Goal: Task Accomplishment & Management: Use online tool/utility

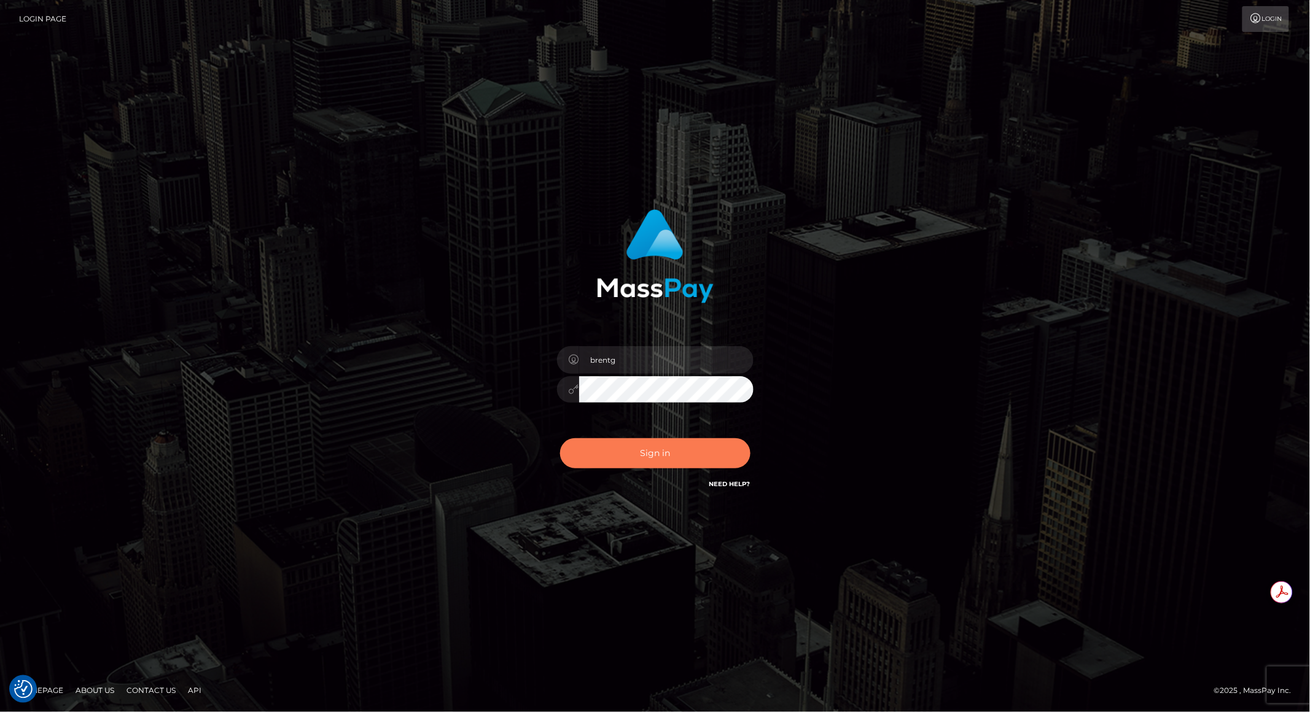
click at [650, 454] on button "Sign in" at bounding box center [655, 453] width 190 height 30
type input "brentg"
click at [609, 465] on button "Sign in" at bounding box center [655, 453] width 190 height 30
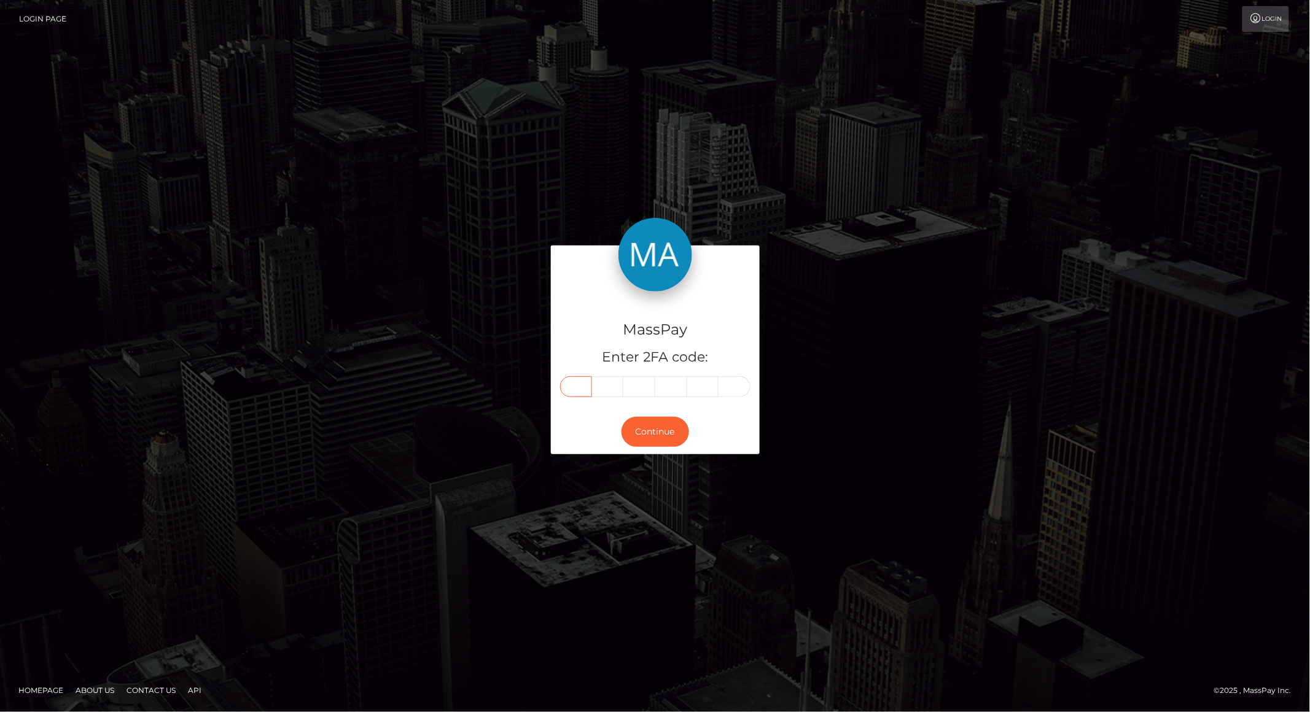
paste input "4"
type input "4"
type input "5"
type input "8"
type input "1"
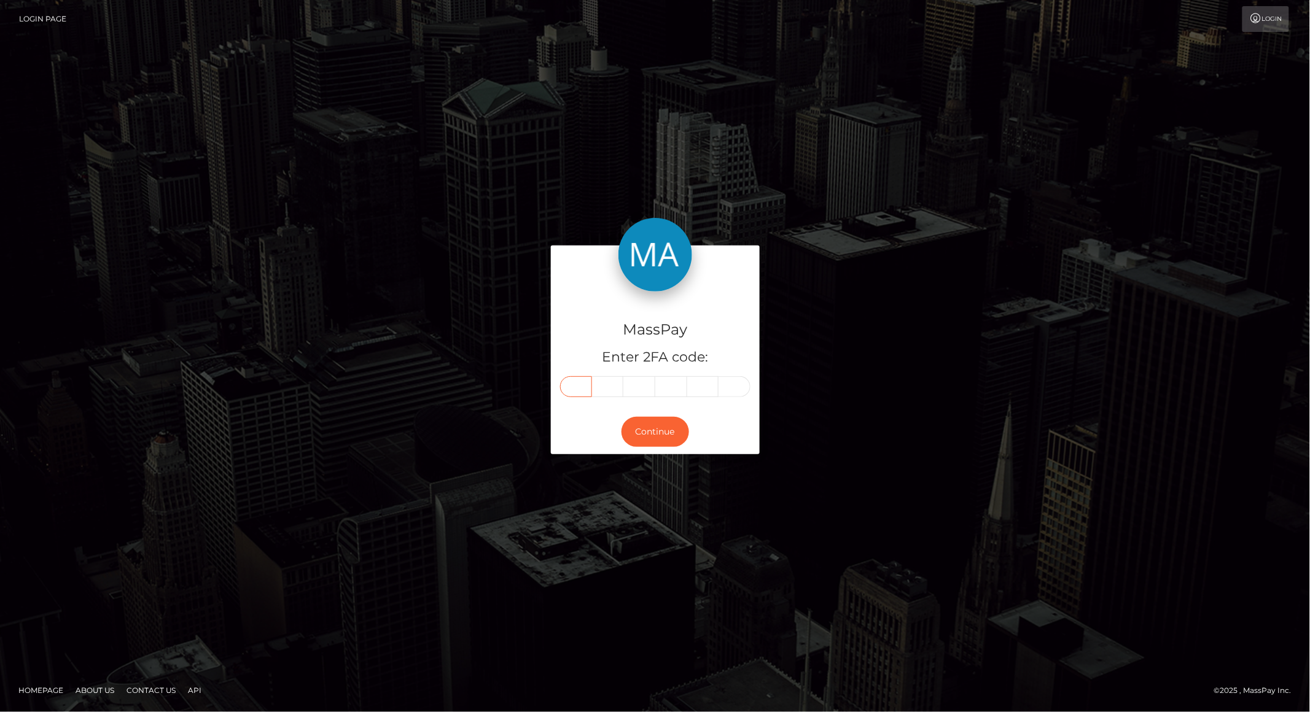
type input "8"
type input "1"
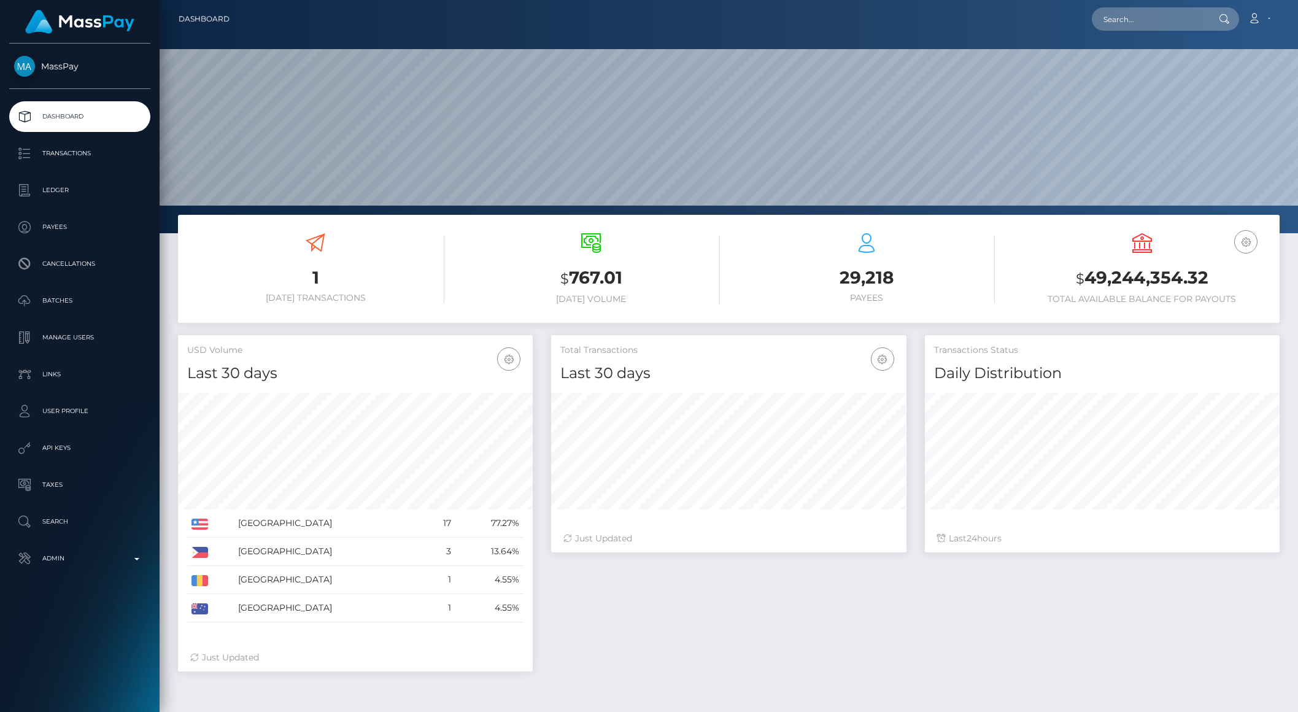
scroll to position [217, 354]
click at [1128, 23] on input "text" at bounding box center [1149, 18] width 115 height 23
paste input "fea166cb-84a8-4a76-b914-050d11f21a8b"
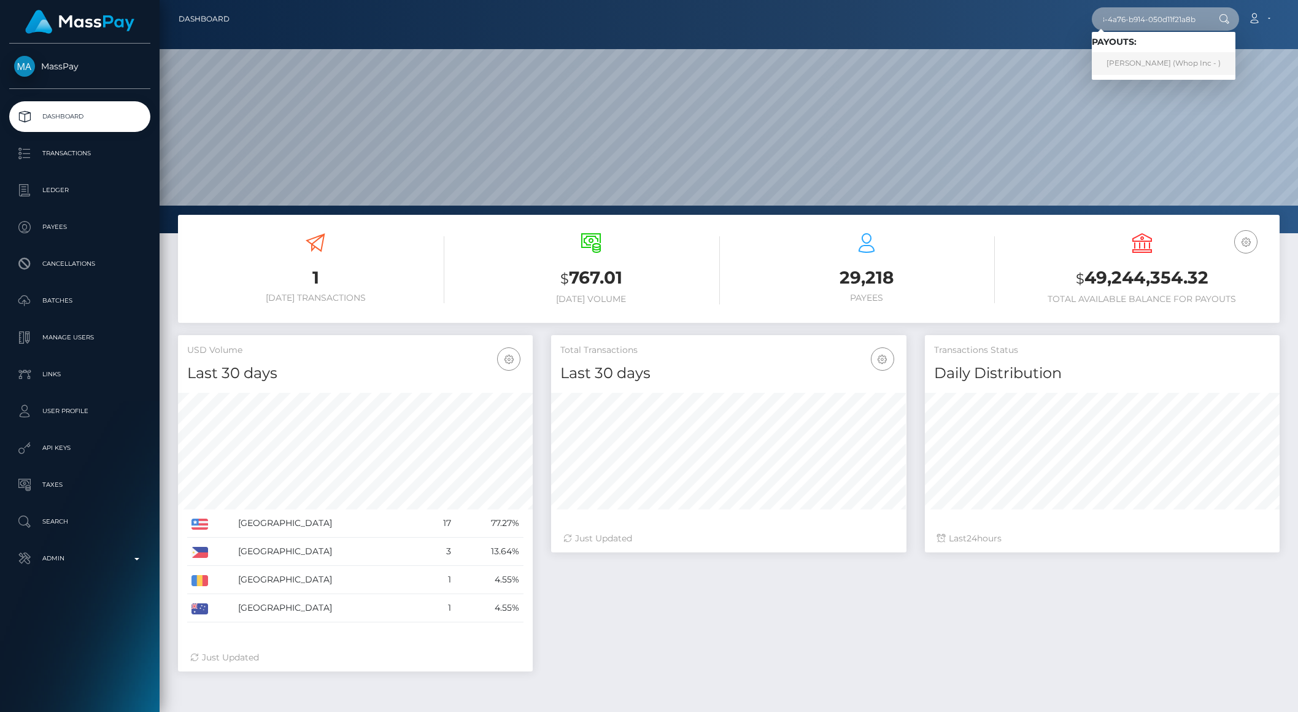
type input "fea166cb-84a8-4a76-b914-050d11f21a8b"
click at [1188, 63] on link "MUHAMMAD ARSLAN KHAN (Whop Inc - )" at bounding box center [1164, 63] width 144 height 23
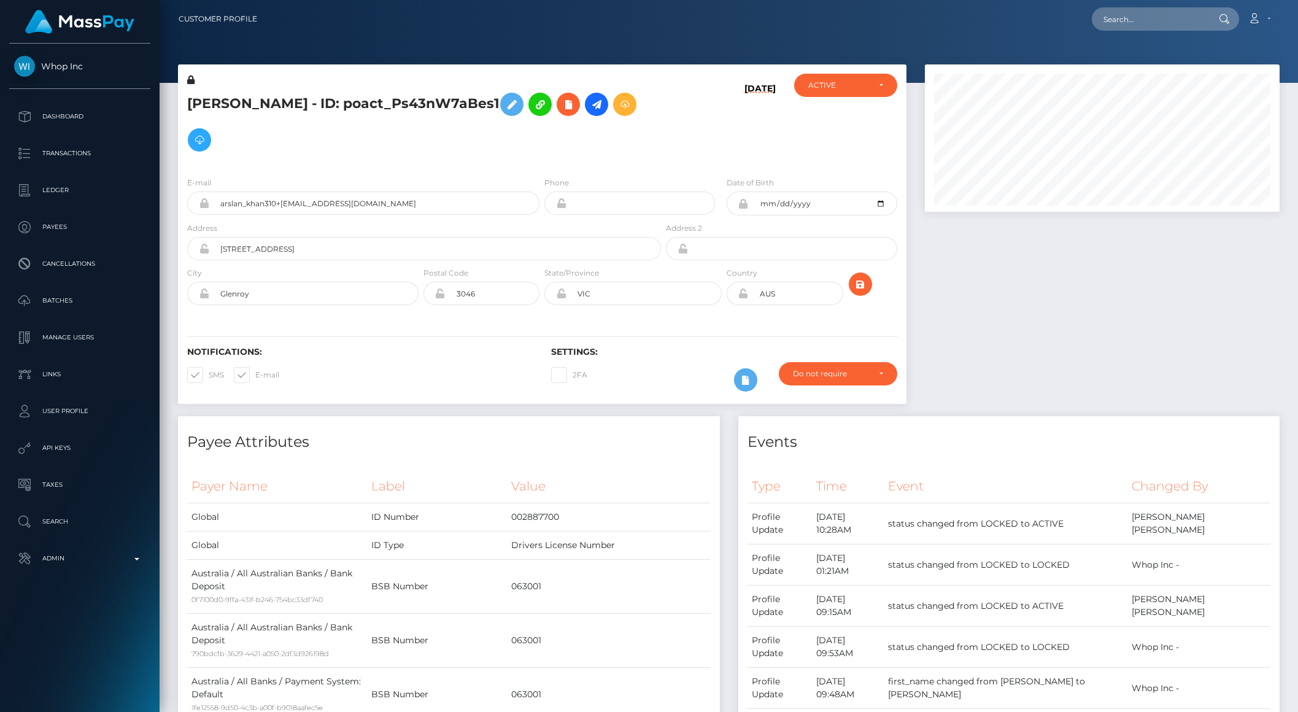
scroll to position [2885, 0]
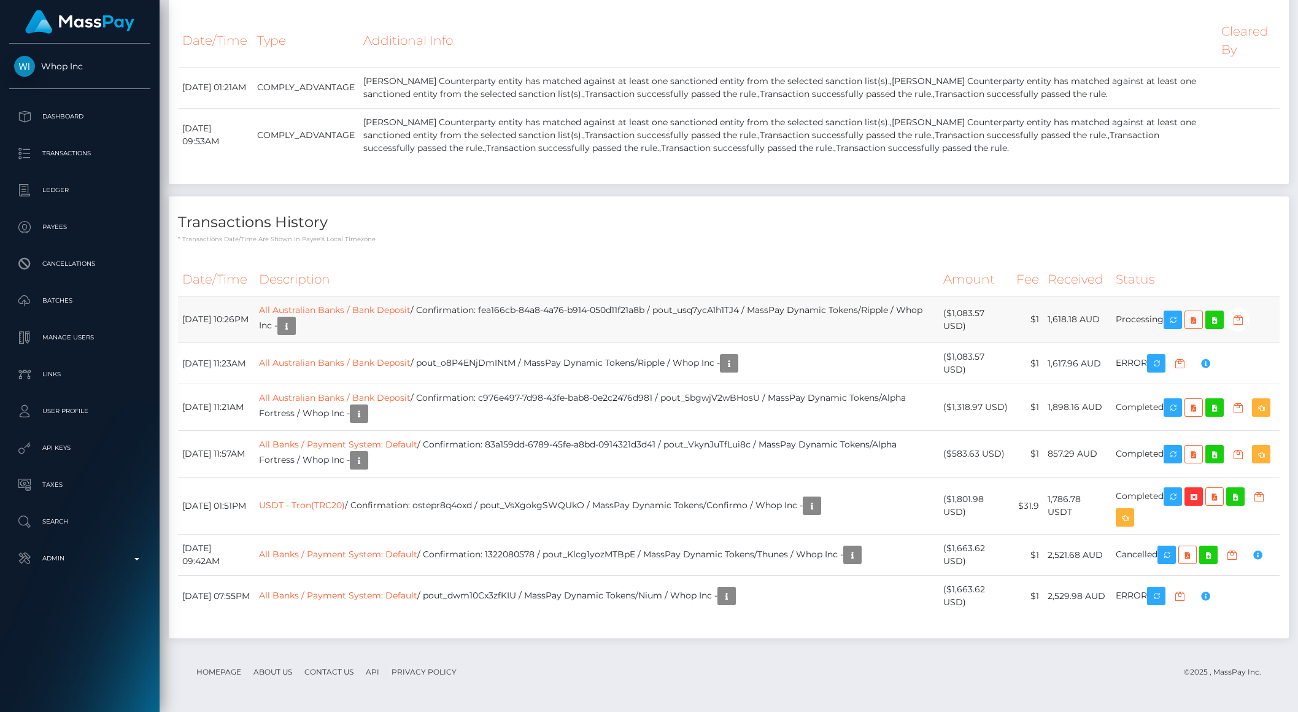
click at [717, 343] on td "All Australian Banks / Bank Deposit / Confirmation: fea166cb-84a8-4a76-b914-050…" at bounding box center [597, 320] width 684 height 47
copy td "pout_usq7ycA1h1TJ4"
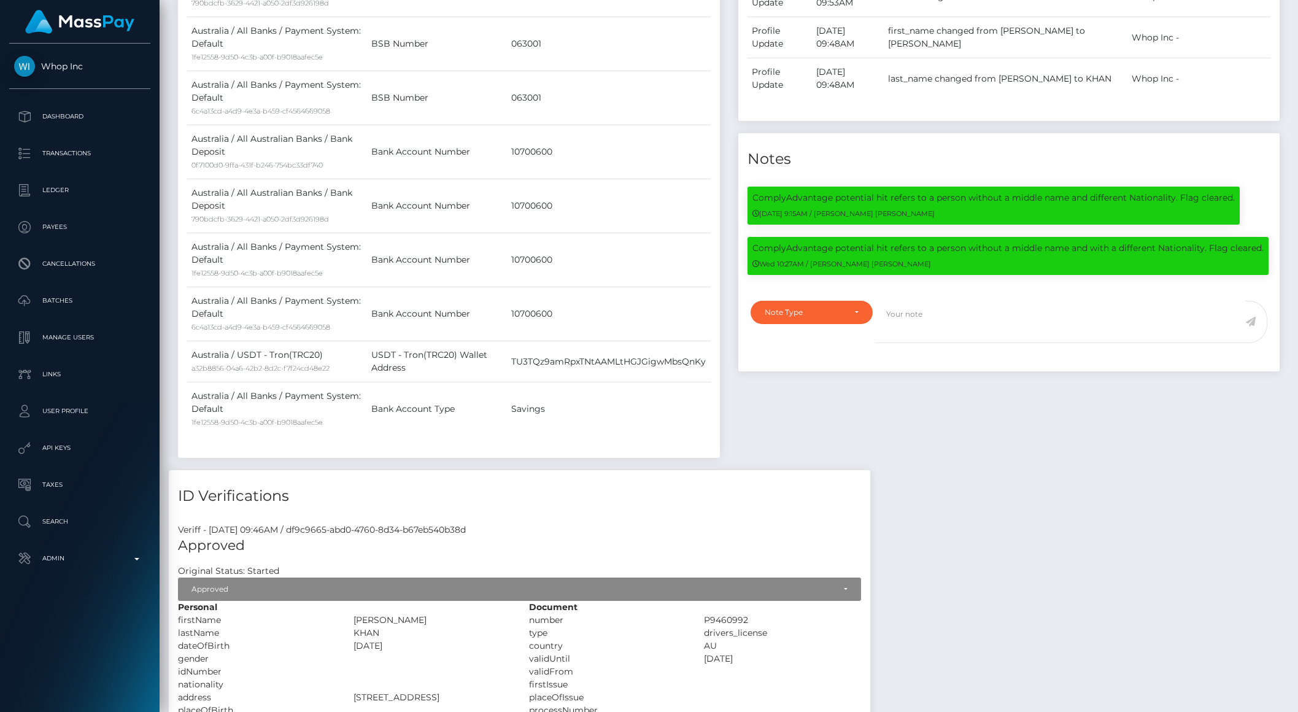
scroll to position [0, 0]
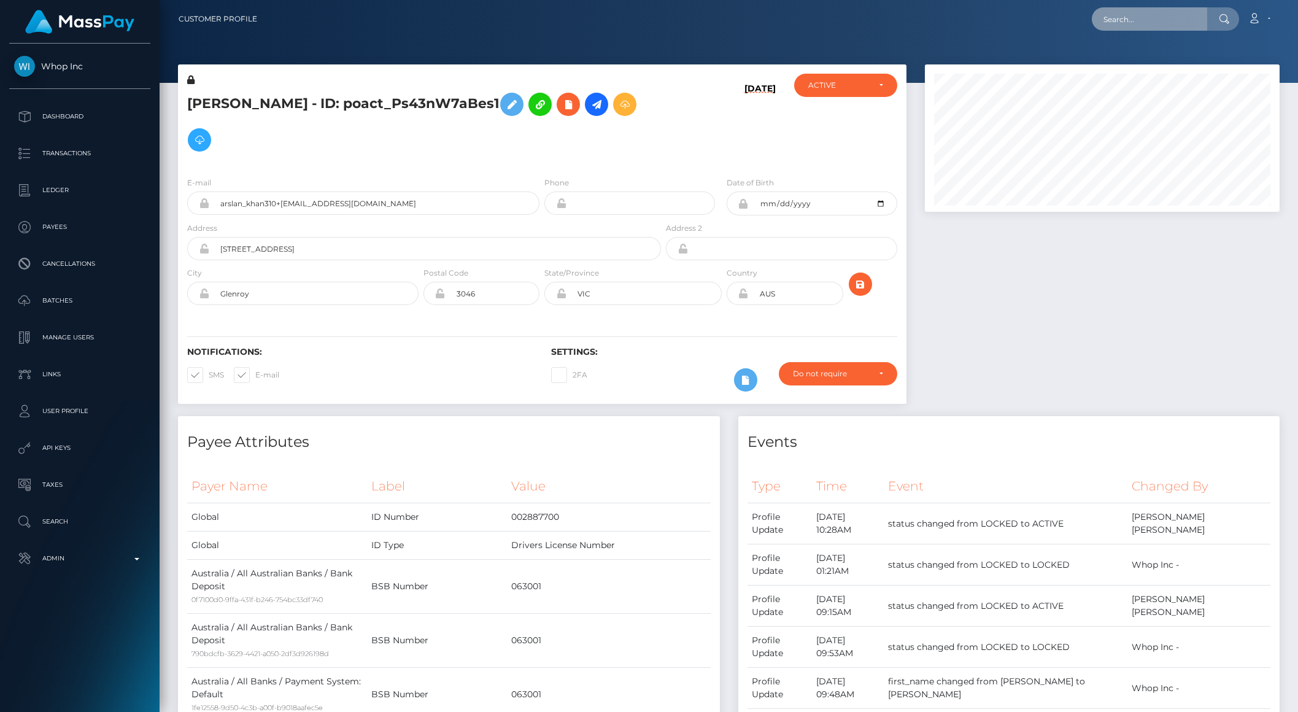
click at [1137, 18] on input "text" at bounding box center [1149, 18] width 115 height 23
paste input "30351806-6b99-4207-9984-8c13556b8f90"
click at [1144, 25] on input "30351806-6b99-4207-9984-8c13556b8f90" at bounding box center [1149, 18] width 115 height 23
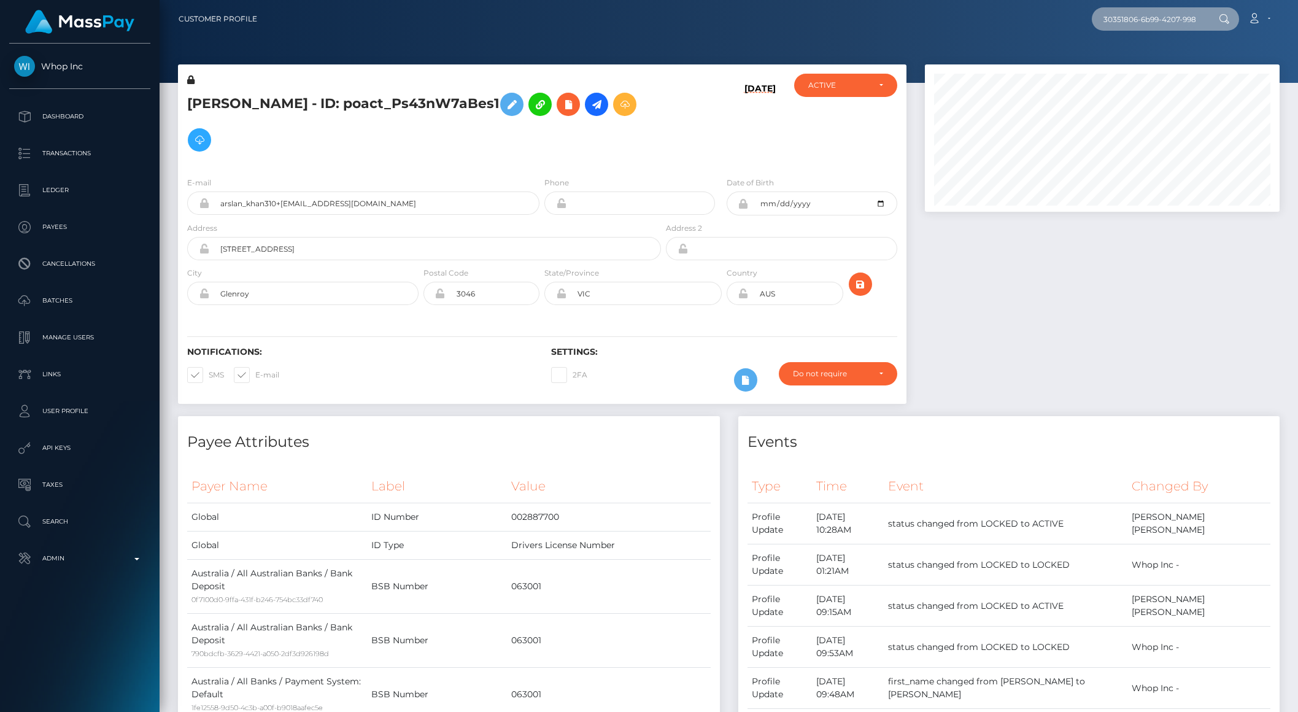
click at [1144, 25] on input "30351806-6b99-4207-9984-8c13556b8f90" at bounding box center [1149, 18] width 115 height 23
click at [1125, 15] on input "30351806-6b99-4207-9984-8c13556b8f90" at bounding box center [1149, 18] width 115 height 23
click at [1123, 18] on input "30351806-6b99-4207-9984-8c13556b8f90" at bounding box center [1149, 18] width 115 height 23
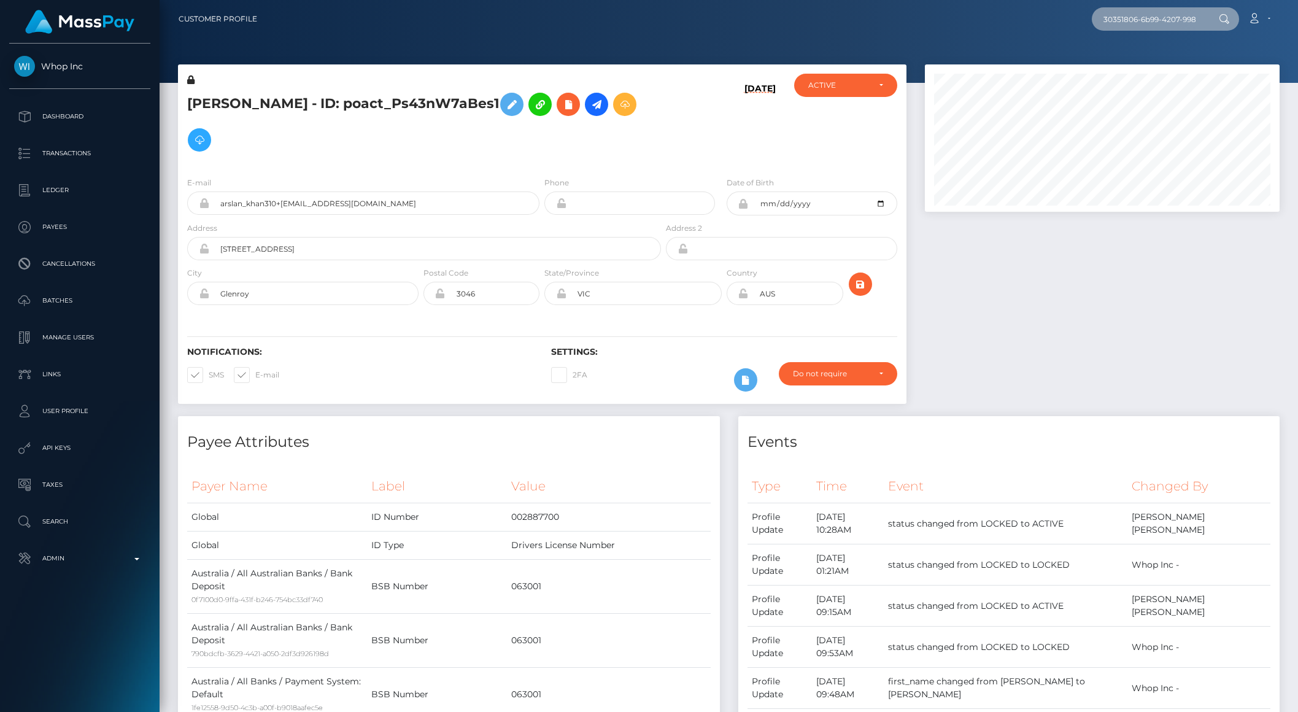
paste input "acc1e941-d01c-42dd-b924-7038ac4c3975"
type input "acc1e941-d01c-42dd-b924-7038ac4c3975"
click at [1152, 25] on input "acc1e941-d01c-42dd-b924-7038ac4c3975" at bounding box center [1149, 18] width 115 height 23
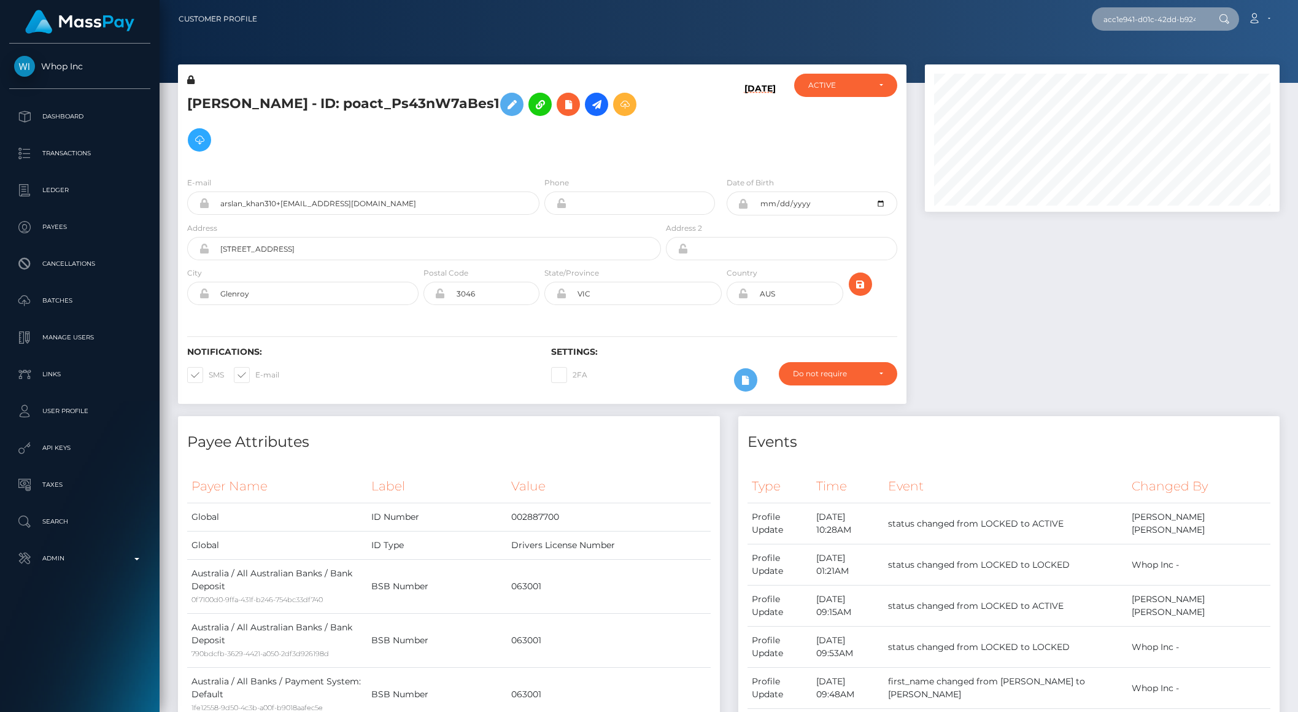
click at [1152, 25] on input "acc1e941-d01c-42dd-b924-7038ac4c3975" at bounding box center [1149, 18] width 115 height 23
click at [1151, 24] on input "acc1e941-d01c-42dd-b924-7038ac4c3975" at bounding box center [1149, 18] width 115 height 23
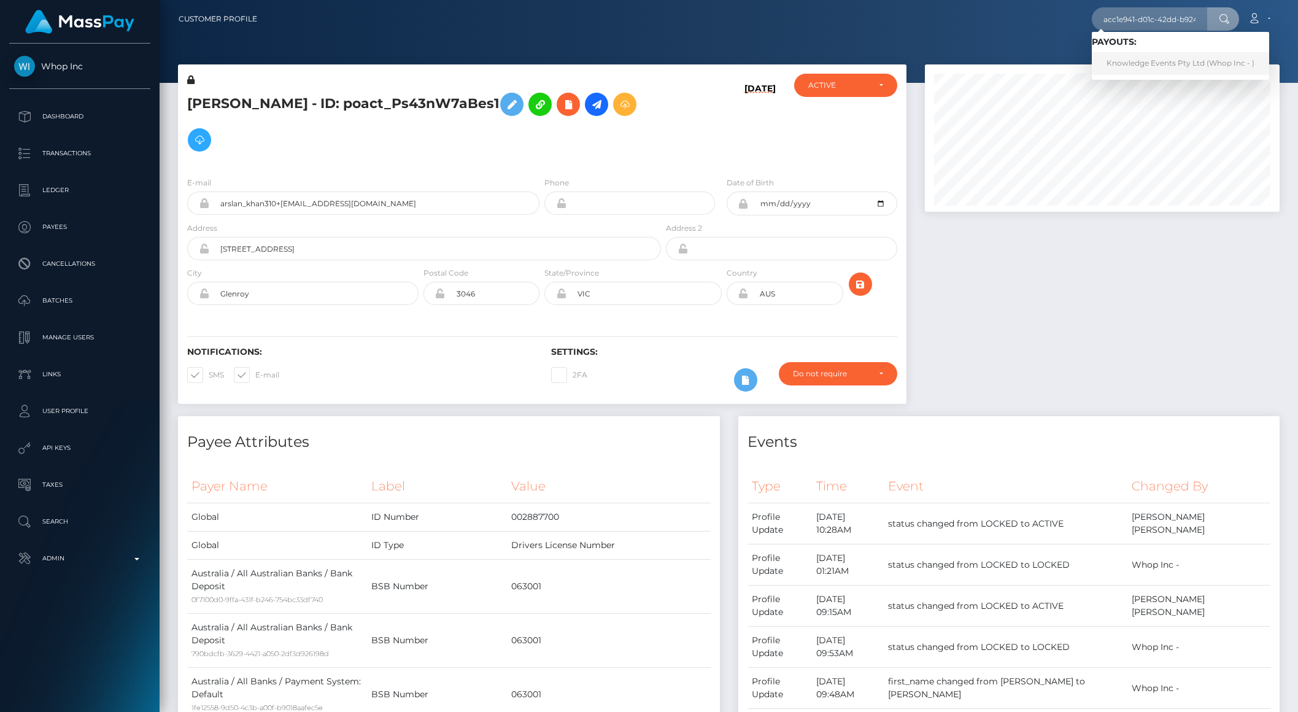
click at [1155, 61] on link "Knowledge Events Pty Ltd (Whop Inc - )" at bounding box center [1180, 63] width 177 height 23
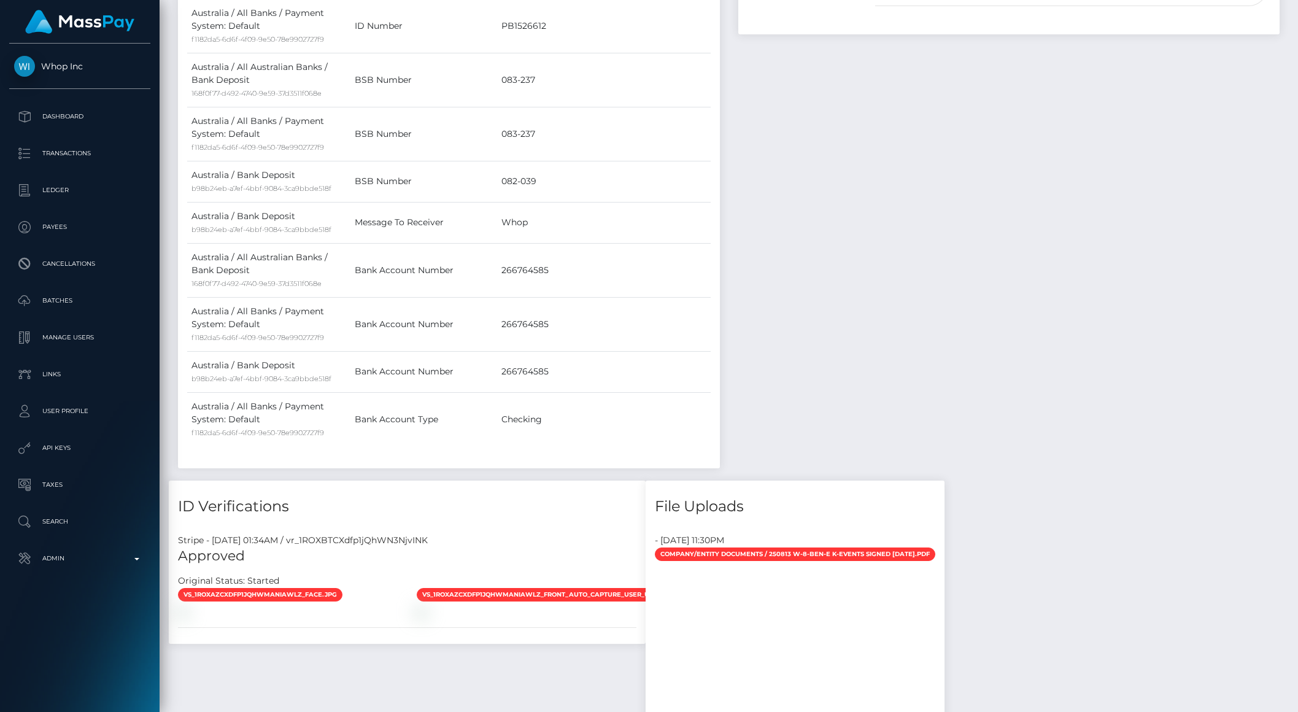
scroll to position [3116, 0]
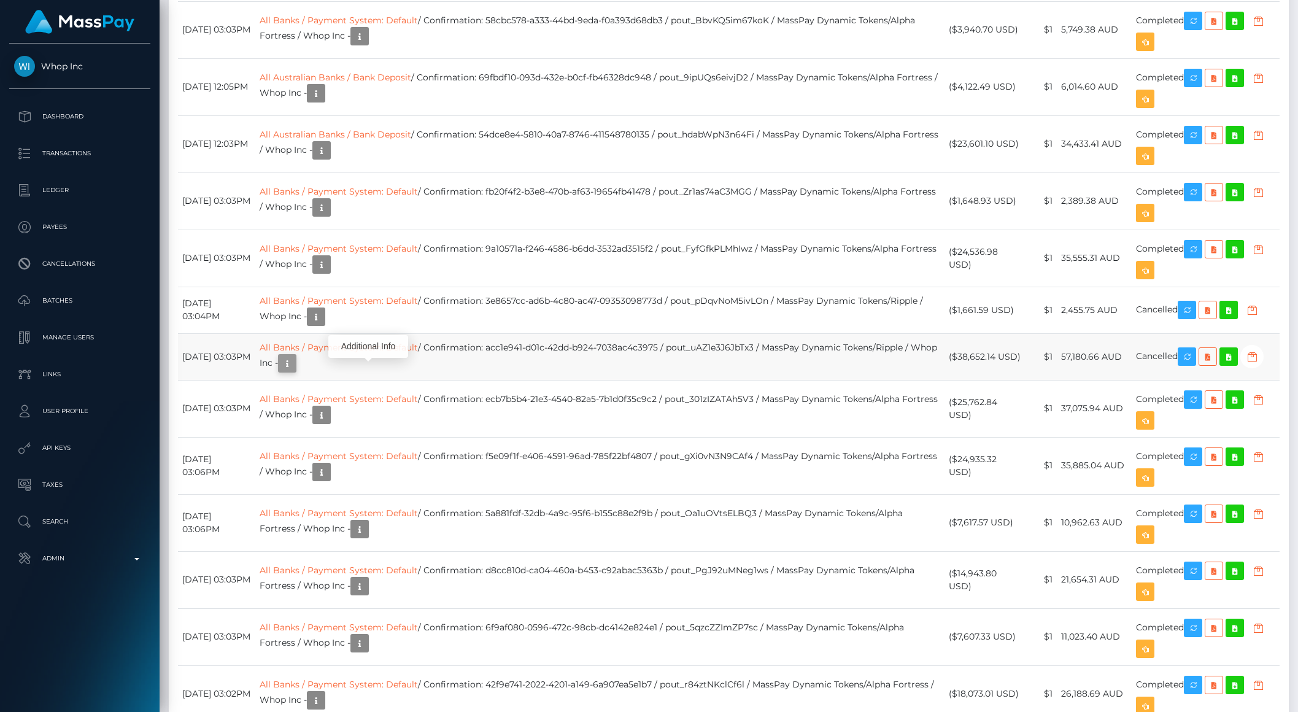
click at [295, 371] on icon "button" at bounding box center [287, 363] width 15 height 15
click at [371, 362] on div at bounding box center [369, 360] width 8 height 4
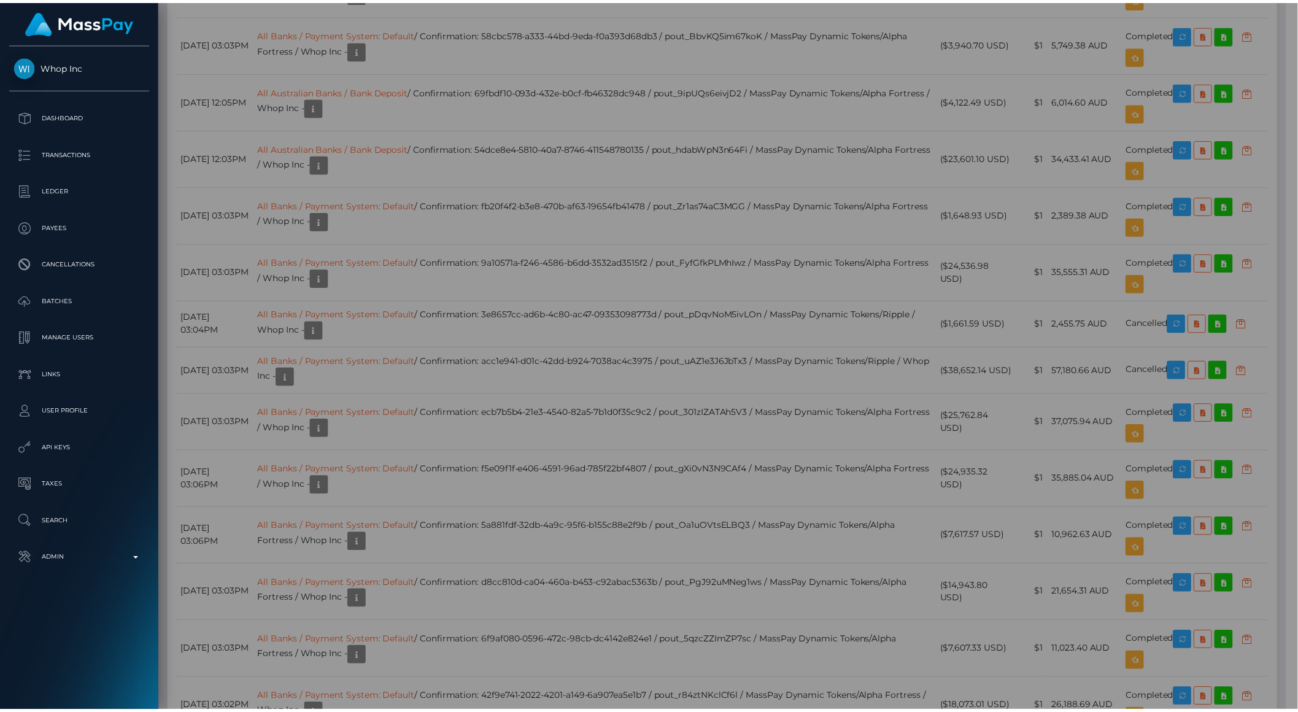
scroll to position [613784, 613576]
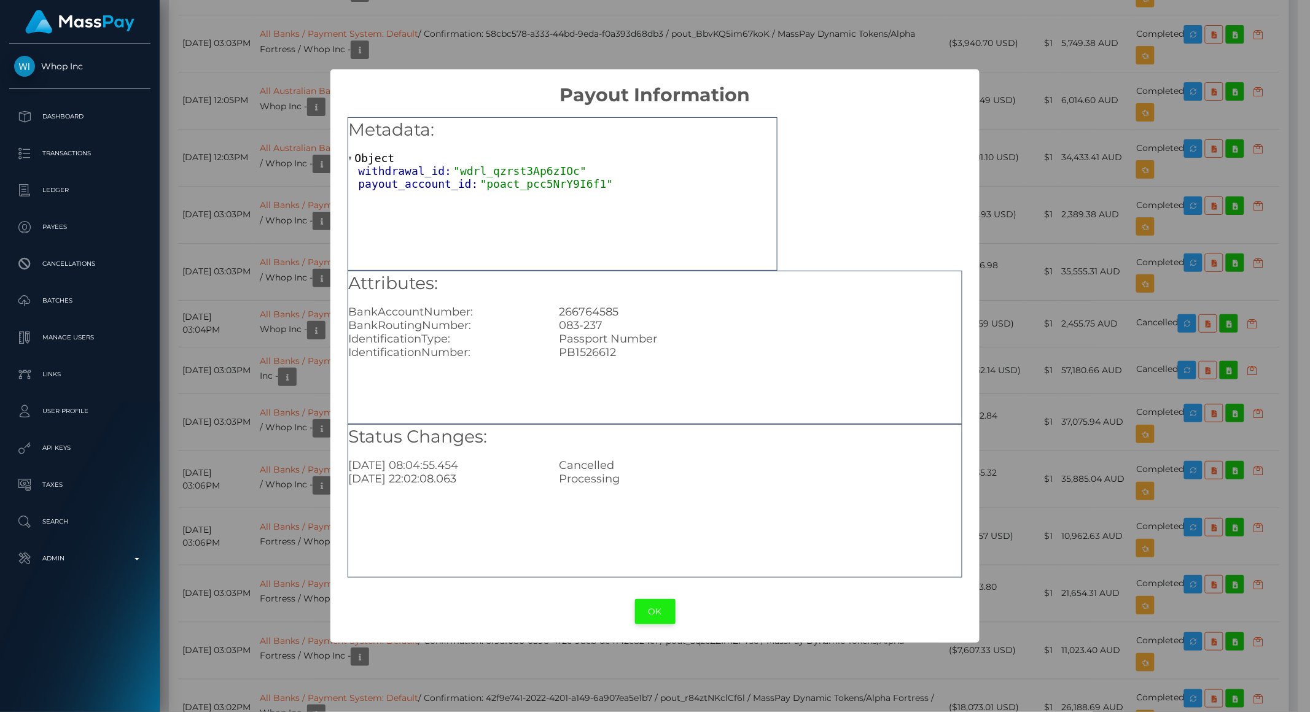
click at [660, 604] on button "OK" at bounding box center [655, 611] width 41 height 25
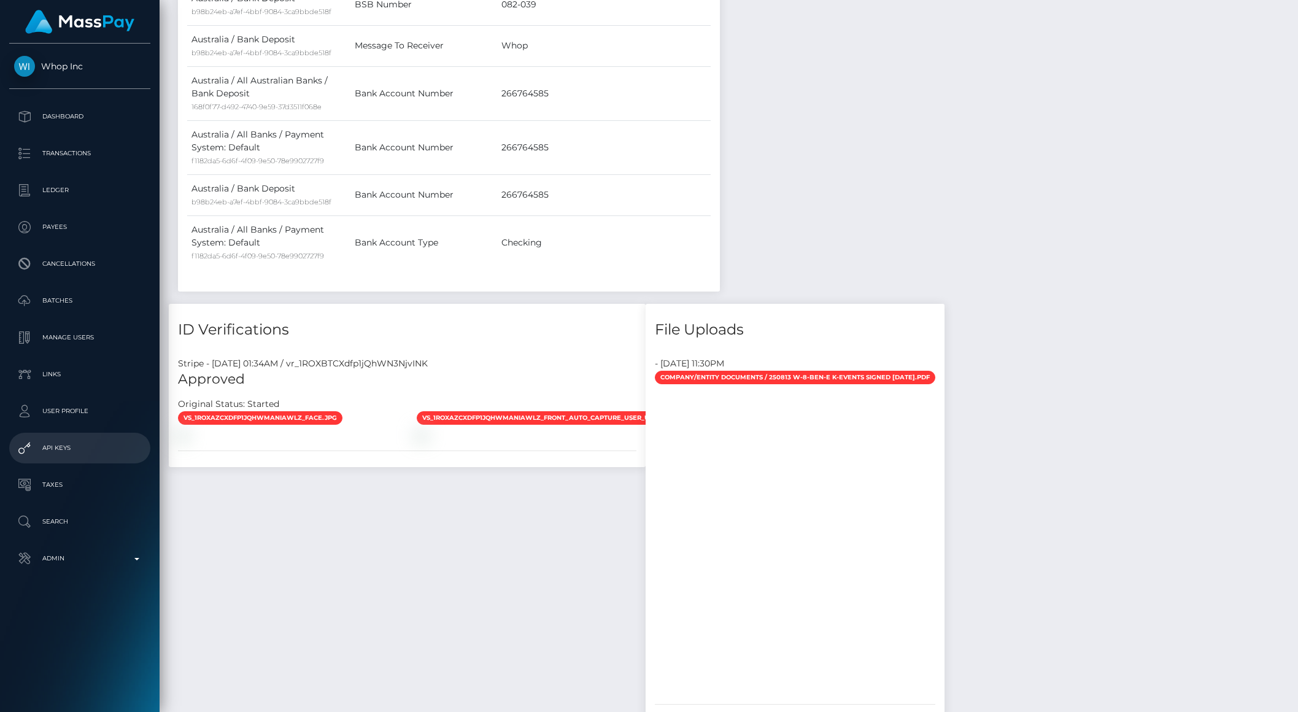
scroll to position [0, 0]
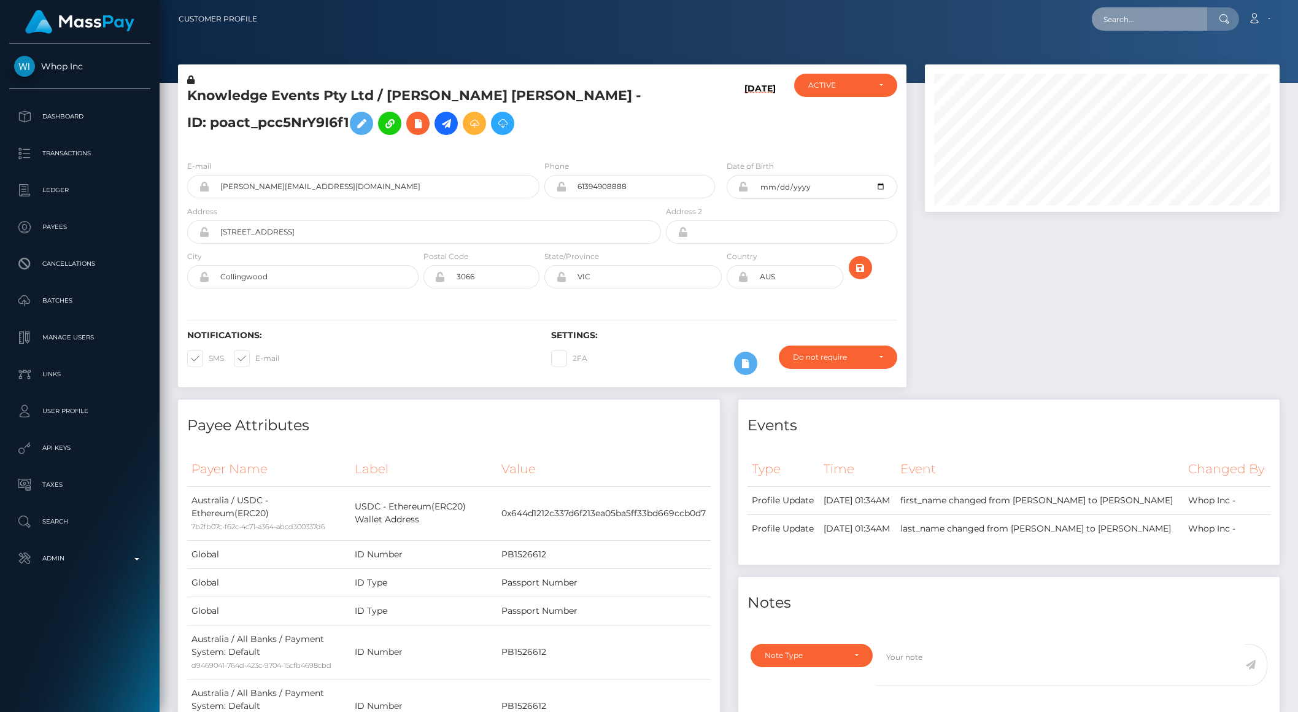
click at [1146, 25] on input "text" at bounding box center [1149, 18] width 115 height 23
paste input "30351806-6b99-4207-9984-8c13556b8f90"
type input "30351806-6b99-4207-9984-8c13556b8f90"
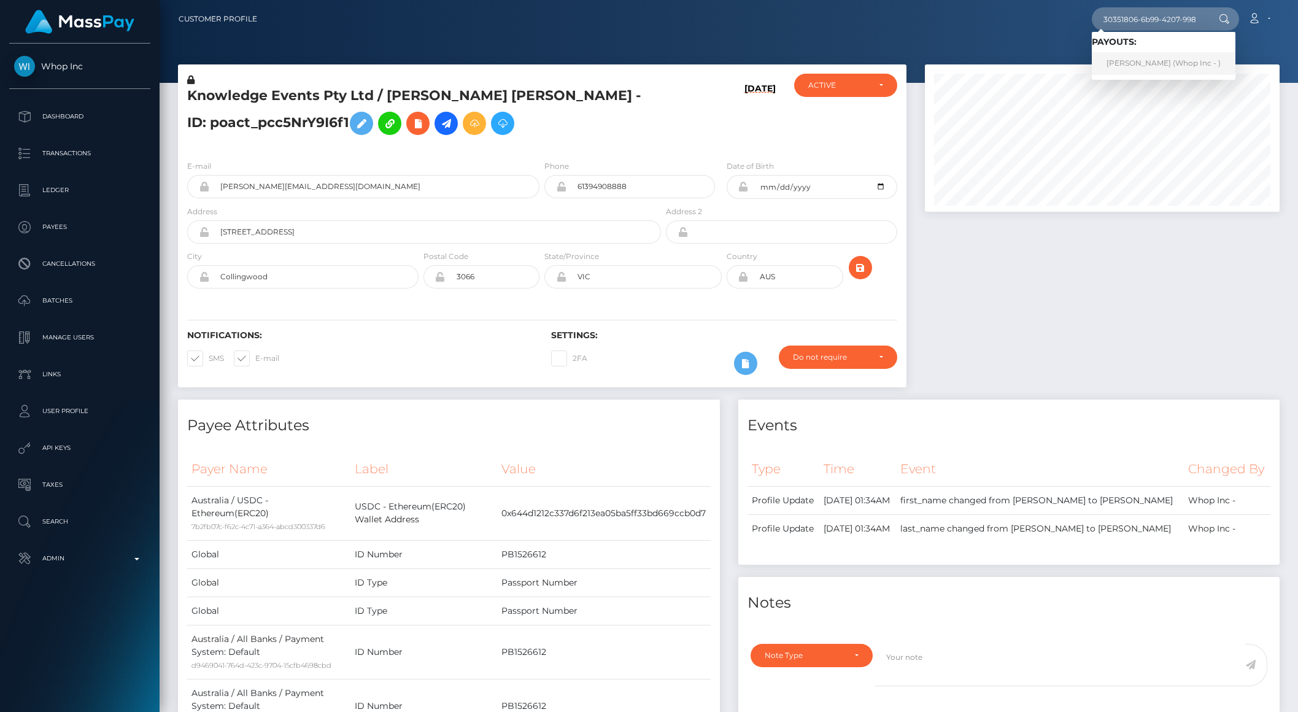
click at [1162, 67] on link "QUANG ANH ĐỖ (Whop Inc - )" at bounding box center [1164, 63] width 144 height 23
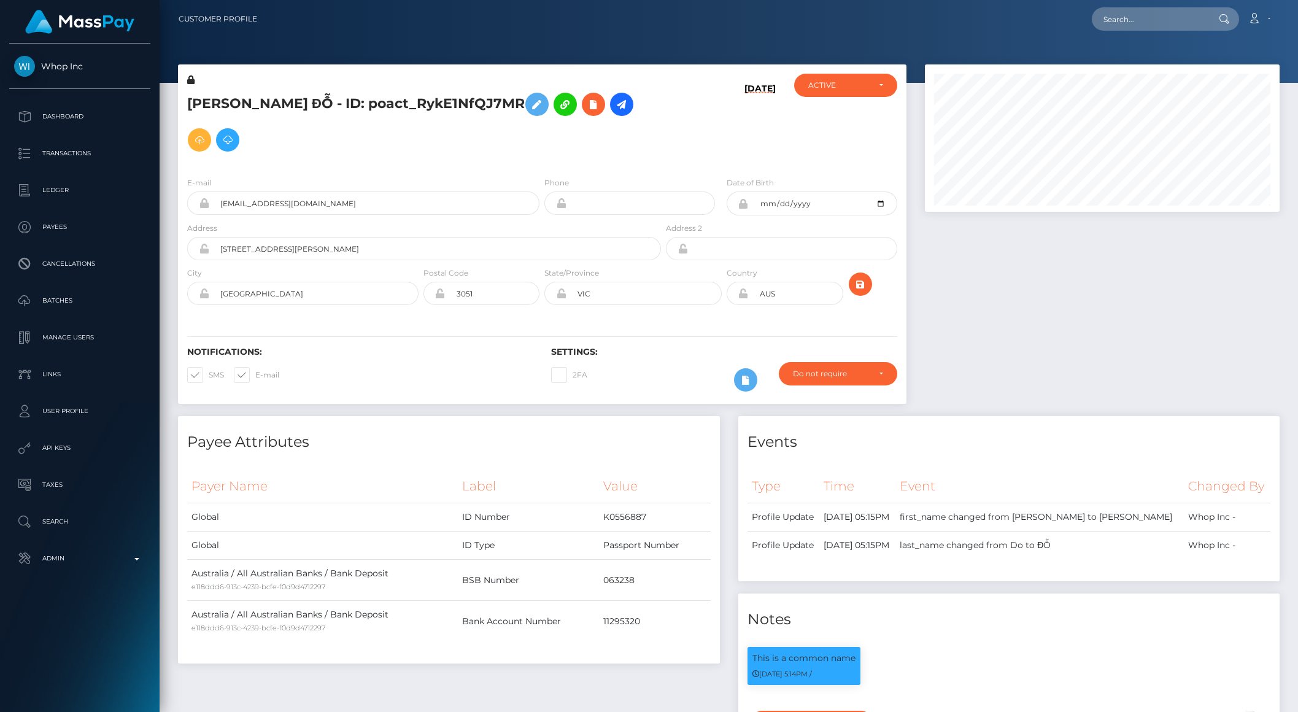
scroll to position [1745, 0]
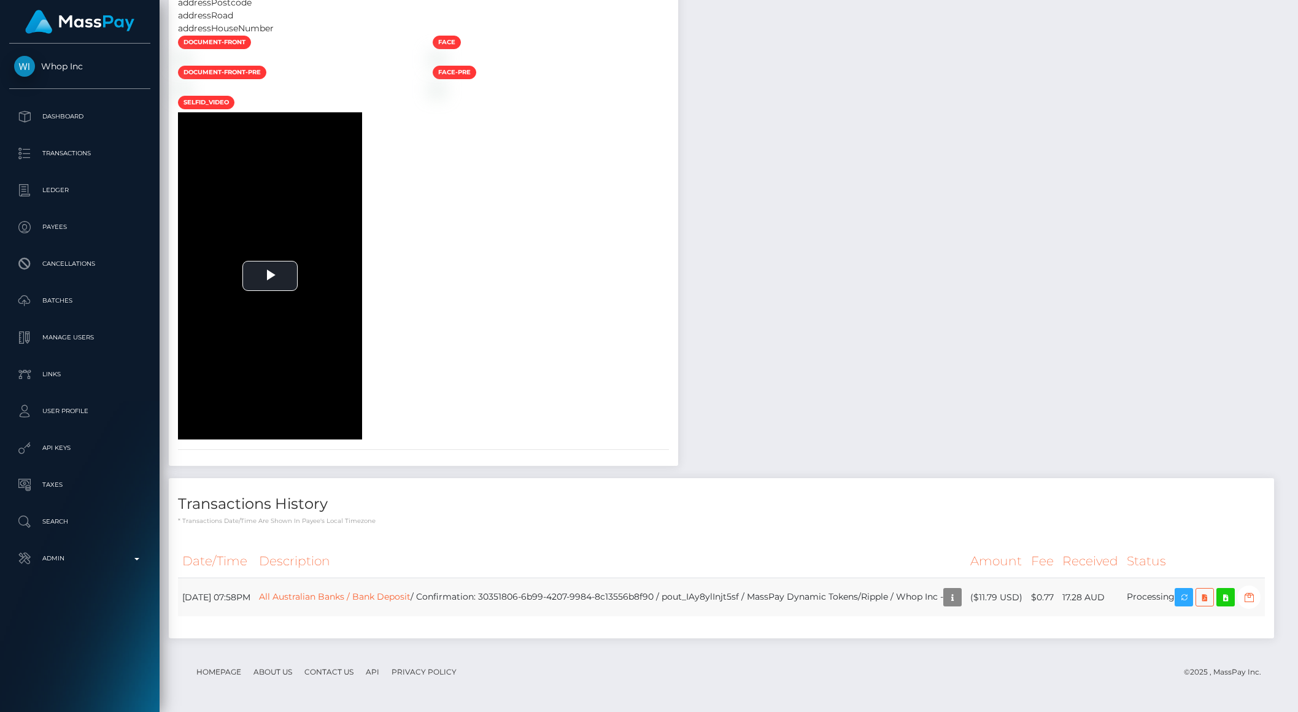
click at [754, 579] on td "All Australian Banks / Bank Deposit / Confirmation: 30351806-6b99-4207-9984-8c1…" at bounding box center [611, 597] width 712 height 39
copy td "pout_IAy8ylInjt5sf"
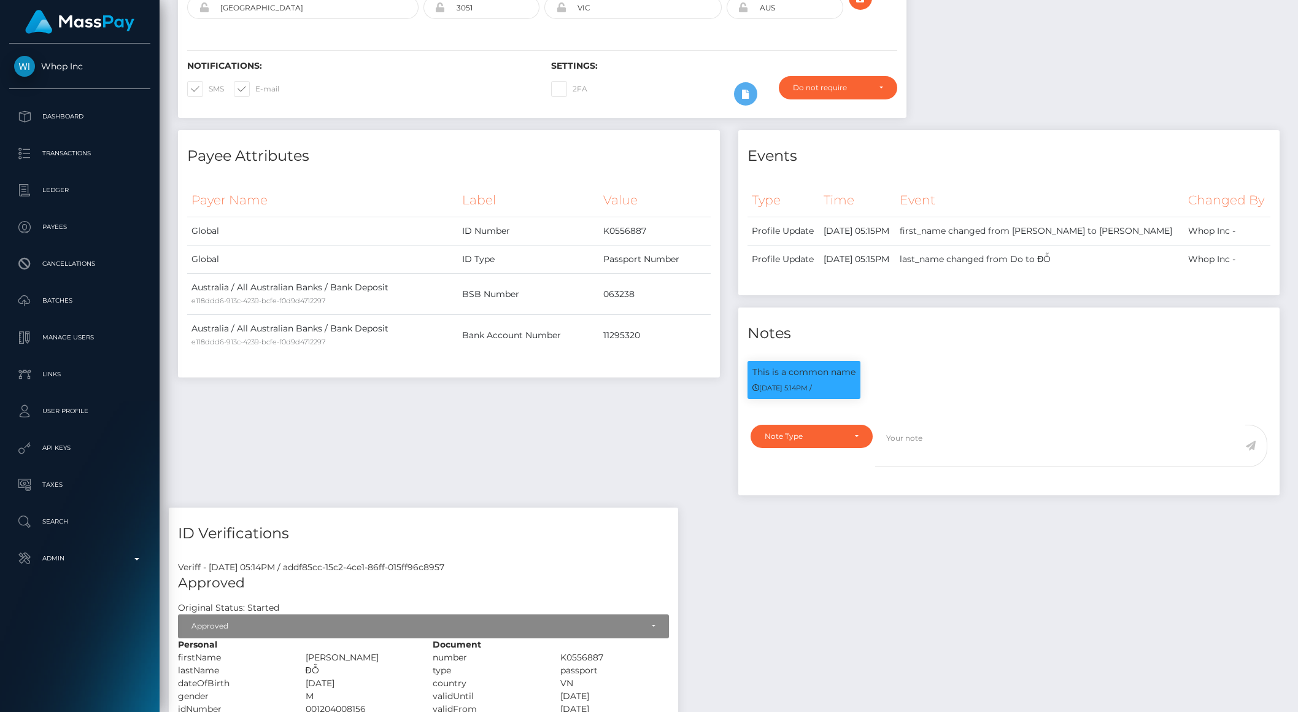
scroll to position [0, 0]
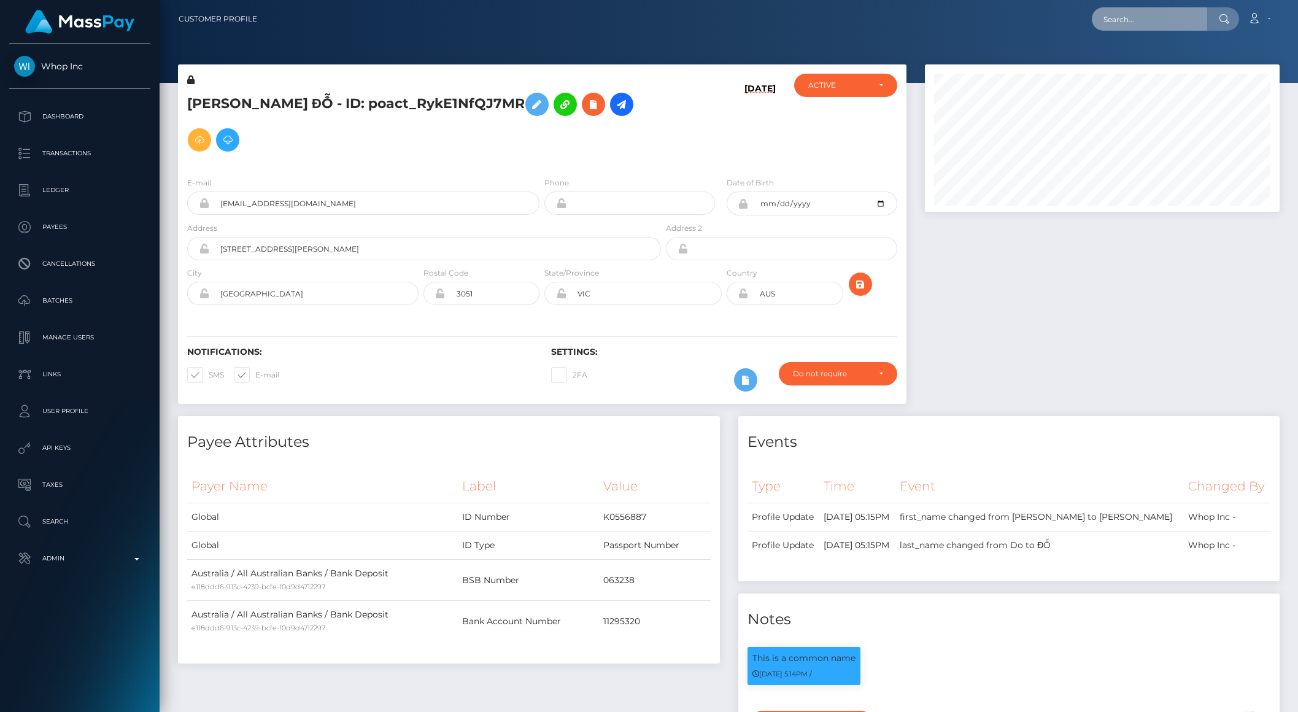
click at [1152, 18] on input "text" at bounding box center [1149, 18] width 115 height 23
paste input "pout_1CHtIG3dFn7OK"
type input "pout_1CHtIG3dFn7OK"
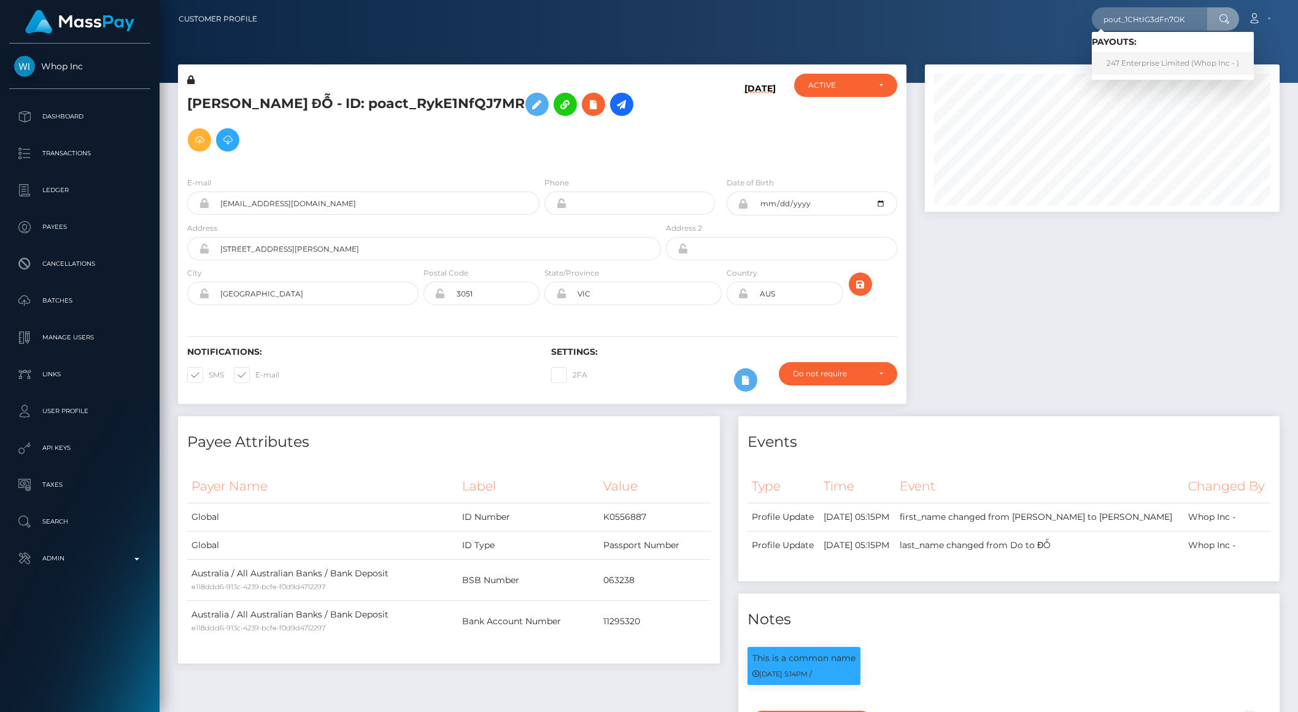
click at [1144, 58] on link "247 Enterprise Limited (Whop Inc - )" at bounding box center [1173, 63] width 162 height 23
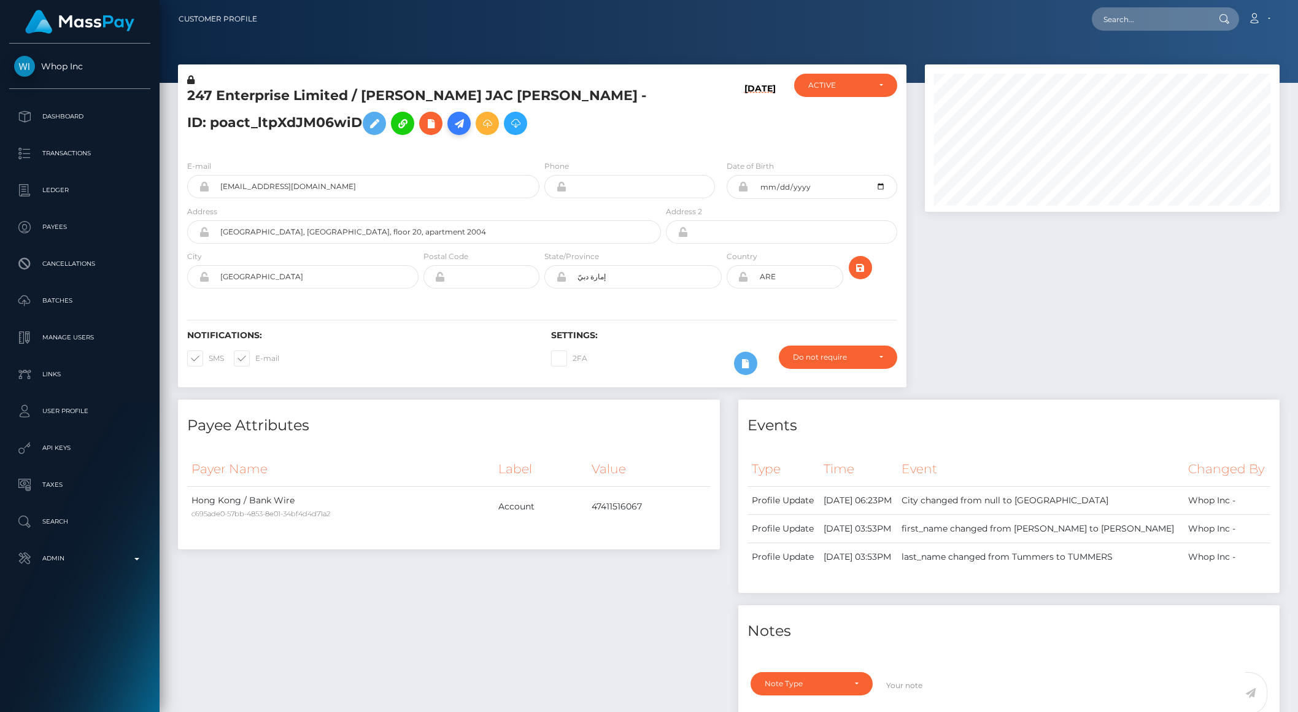
click at [452, 129] on icon at bounding box center [459, 123] width 15 height 15
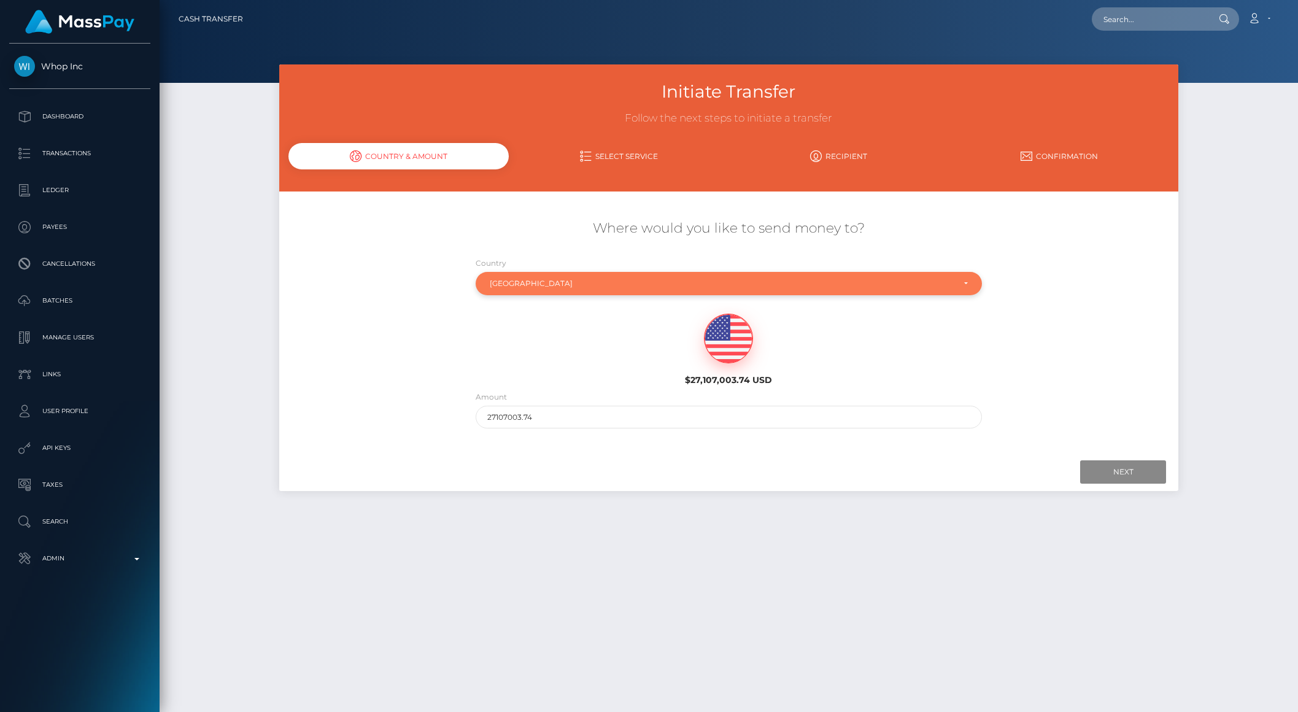
click at [569, 283] on div "United Arab Emirates" at bounding box center [722, 284] width 464 height 10
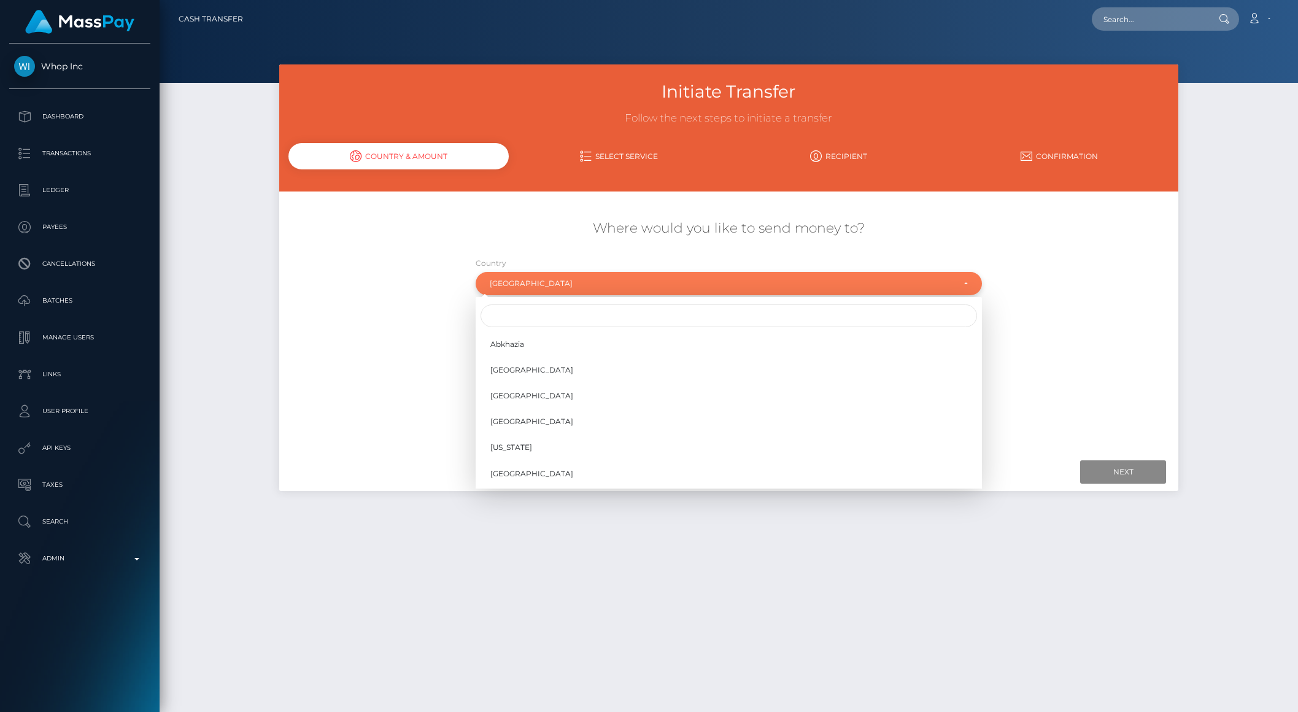
scroll to position [5066, 0]
click at [518, 313] on input "Search" at bounding box center [729, 316] width 497 height 23
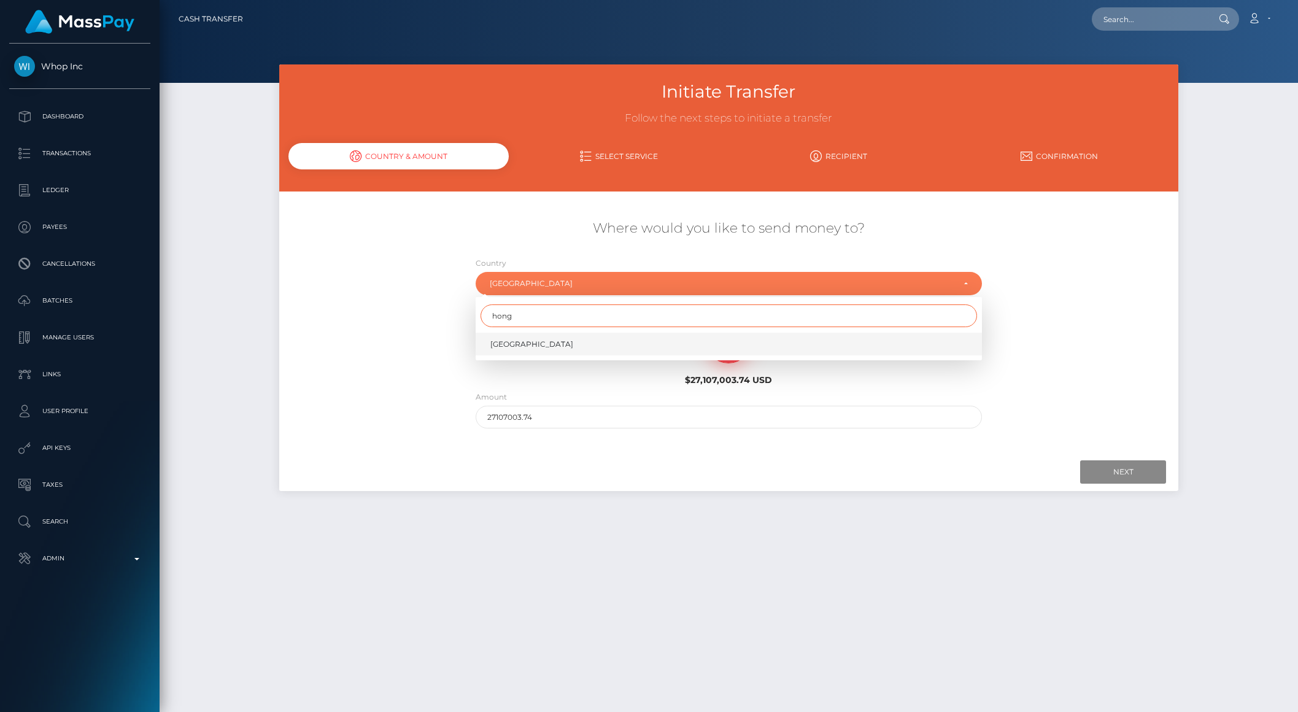
type input "hong"
click at [536, 348] on link "Hong Kong" at bounding box center [729, 344] width 506 height 23
select select "HKG"
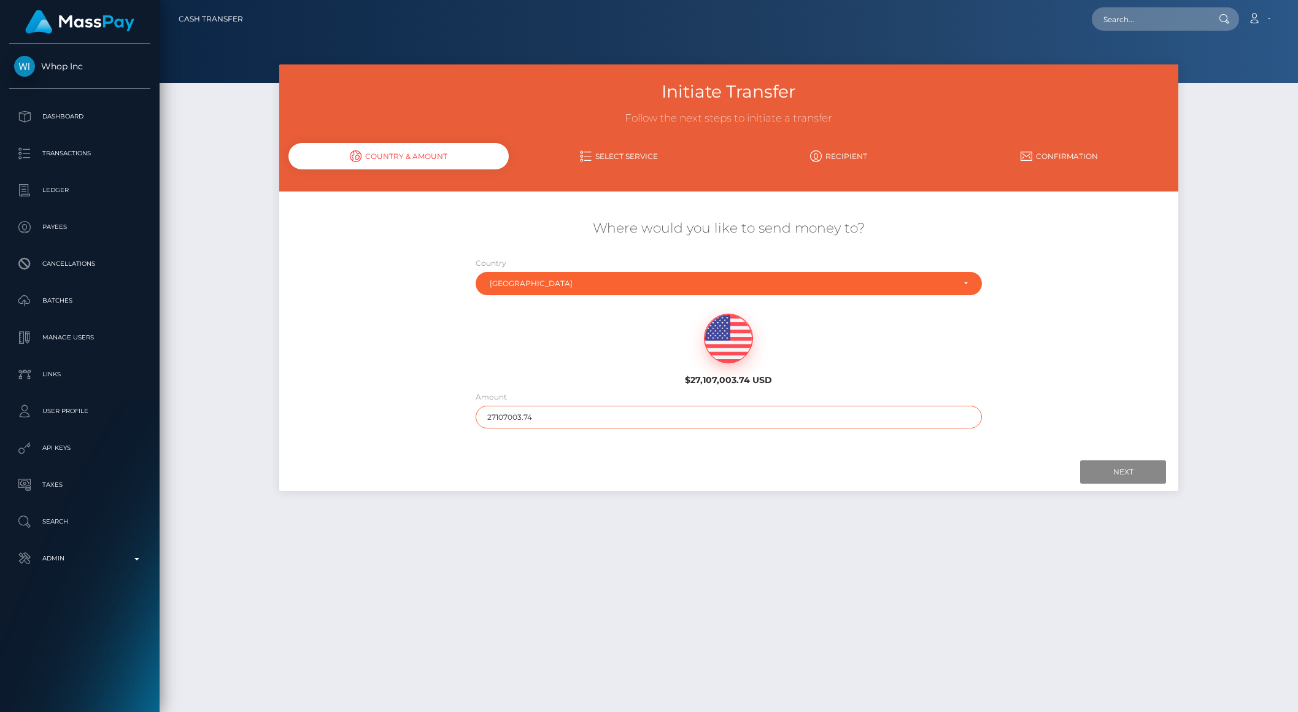
drag, startPoint x: 503, startPoint y: 416, endPoint x: 611, endPoint y: 423, distance: 108.3
click at [611, 423] on input "27107003.74" at bounding box center [729, 417] width 506 height 23
type input "271"
click at [1114, 475] on input "Next" at bounding box center [1124, 471] width 86 height 23
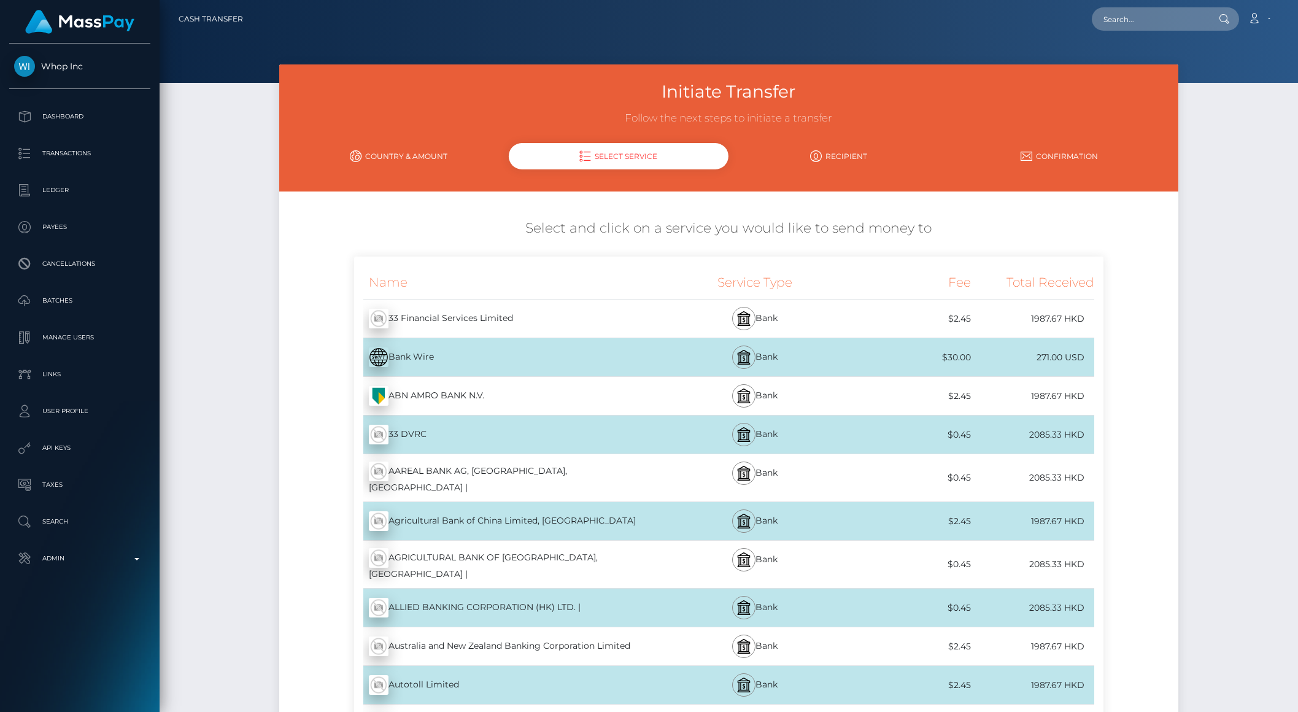
click at [390, 354] on div "Bank Wire - USD" at bounding box center [508, 357] width 309 height 34
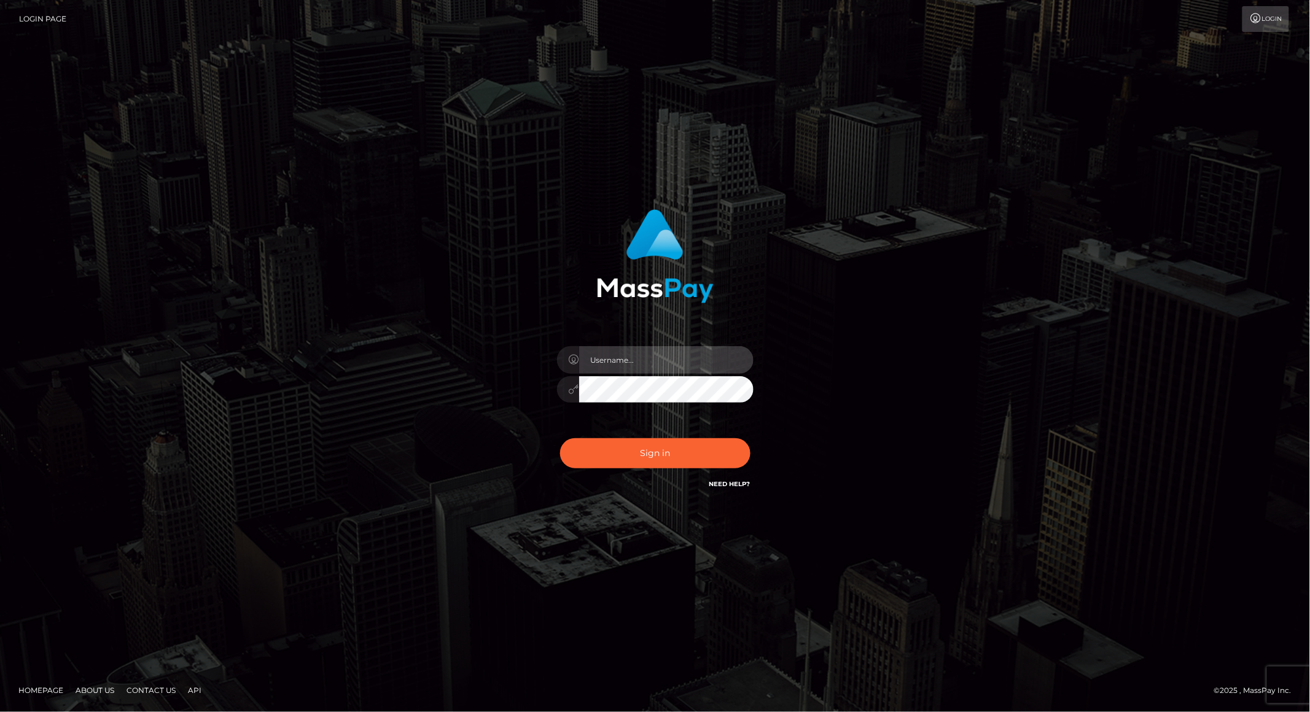
type input "brentg"
click at [637, 457] on button "Sign in" at bounding box center [655, 453] width 190 height 30
click at [637, 457] on div "Sign in Need Help?" at bounding box center [655, 458] width 215 height 55
type input "brentg"
click at [678, 457] on button "Sign in" at bounding box center [655, 453] width 190 height 30
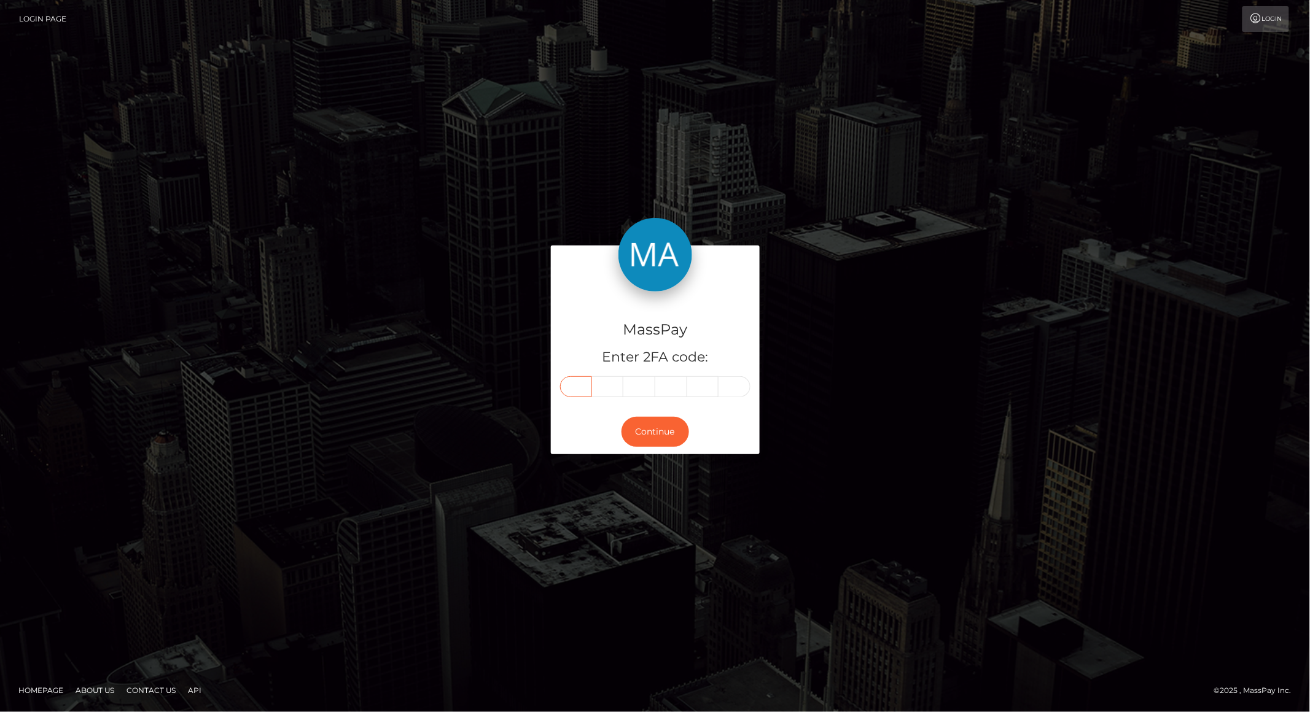
paste input "9"
type input "9"
type input "3"
type input "6"
type input "2"
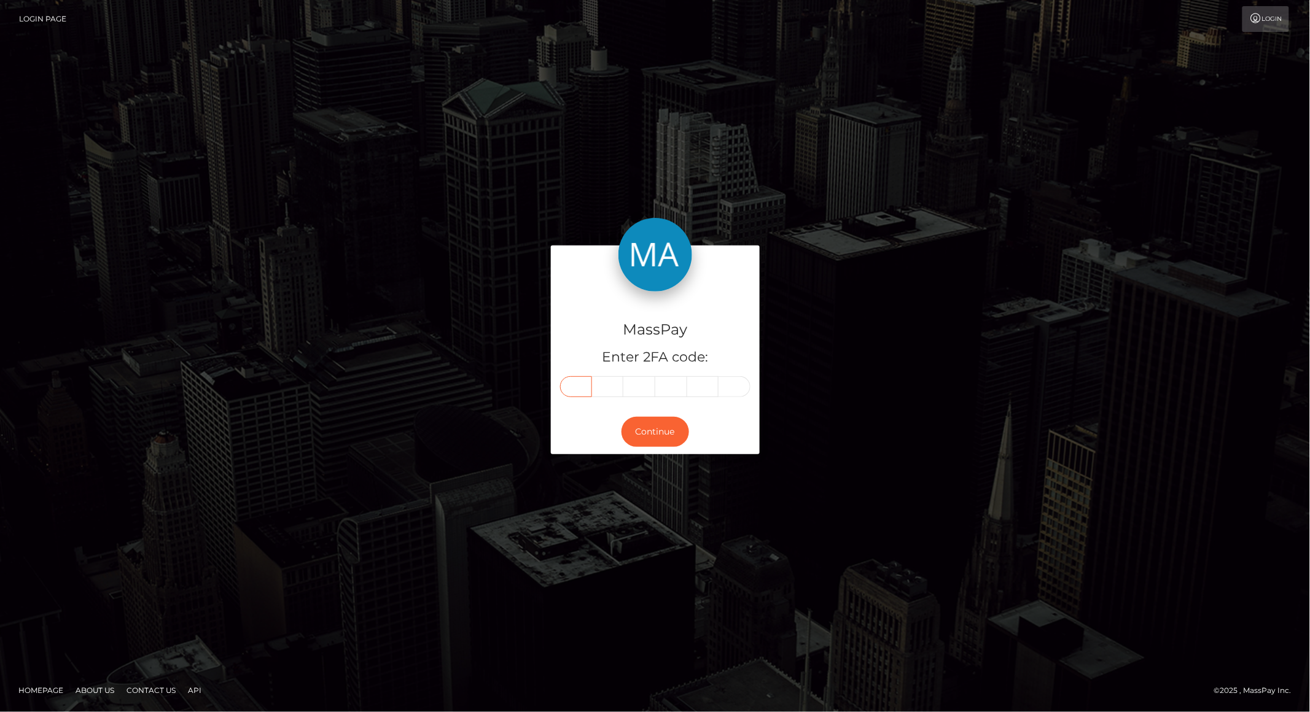
type input "8"
type input "1"
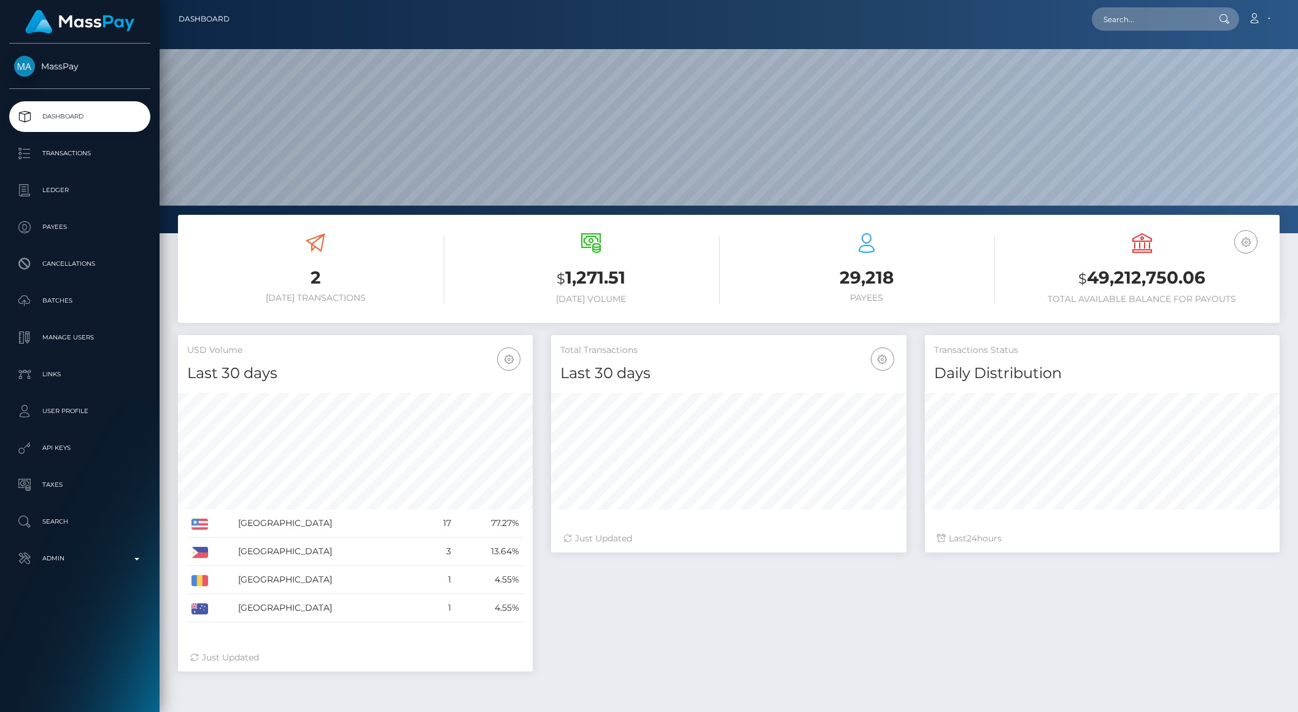
scroll to position [3, 0]
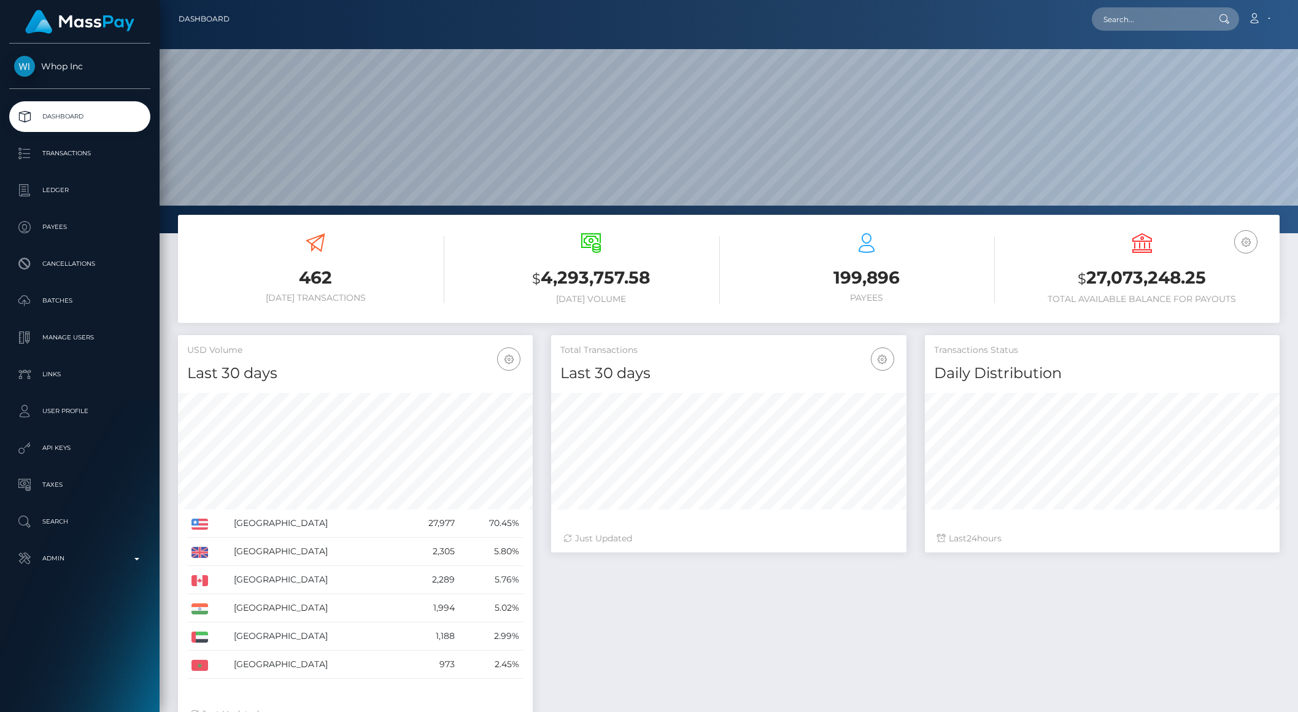
scroll to position [217, 354]
click at [50, 448] on p "API Keys" at bounding box center [79, 448] width 131 height 18
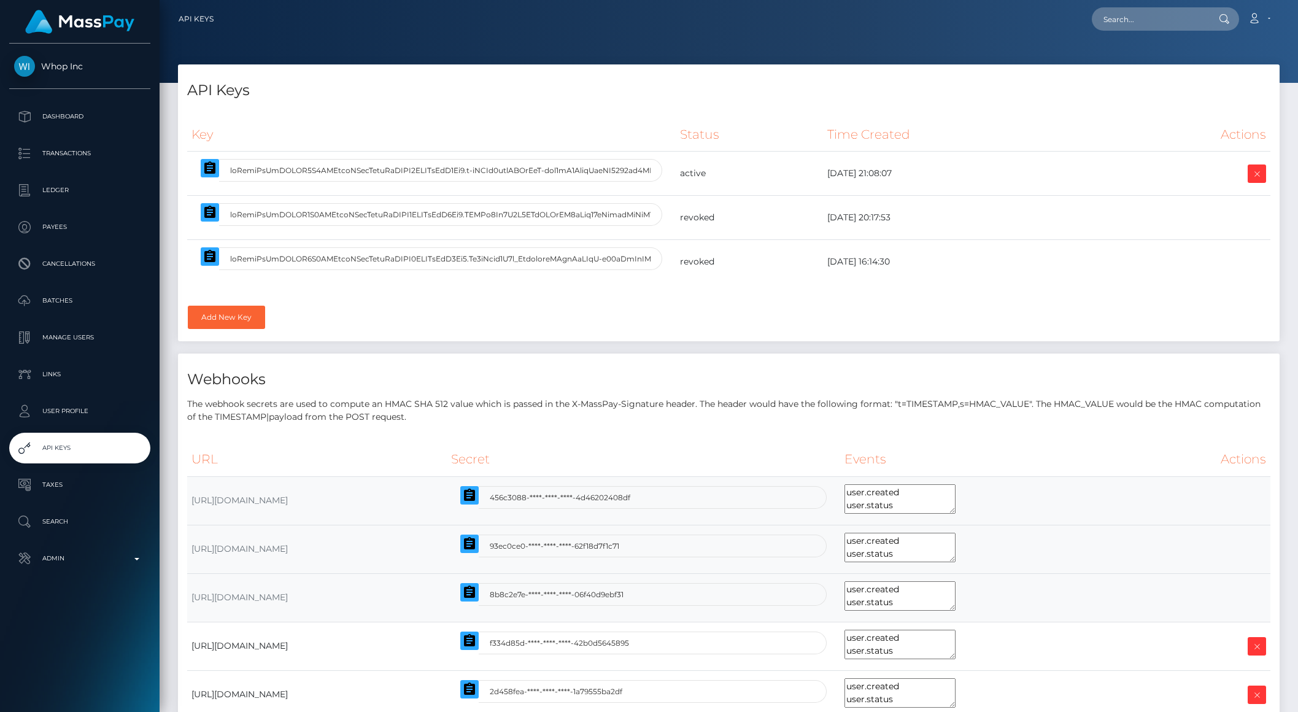
select select
click at [215, 173] on icon "button" at bounding box center [209, 167] width 11 height 12
click at [1130, 25] on input "text" at bounding box center [1149, 18] width 115 height 23
click at [217, 172] on button "button" at bounding box center [210, 168] width 18 height 18
click at [1137, 20] on input "text" at bounding box center [1149, 18] width 115 height 23
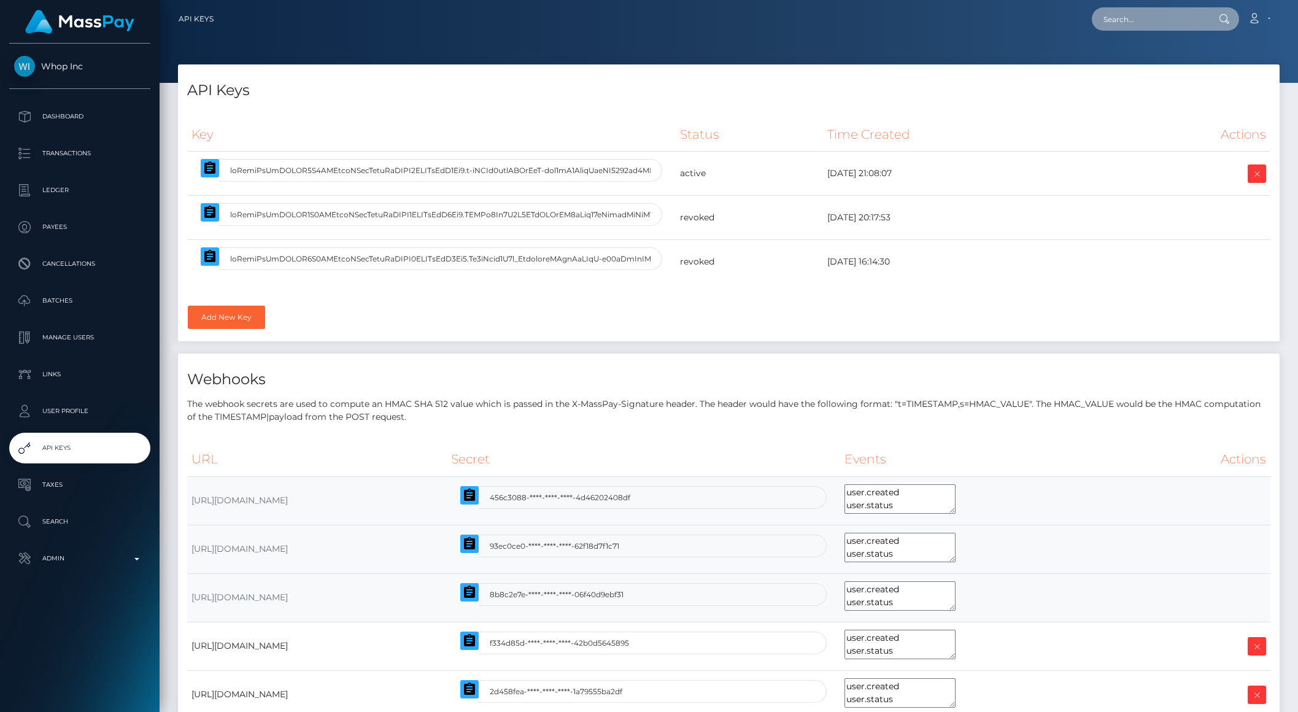
click at [1137, 20] on input "text" at bounding box center [1149, 18] width 115 height 23
paste input "pout_1CHtIG3dFn7OK"
type input "pout_1CHtIG3dFn7OK"
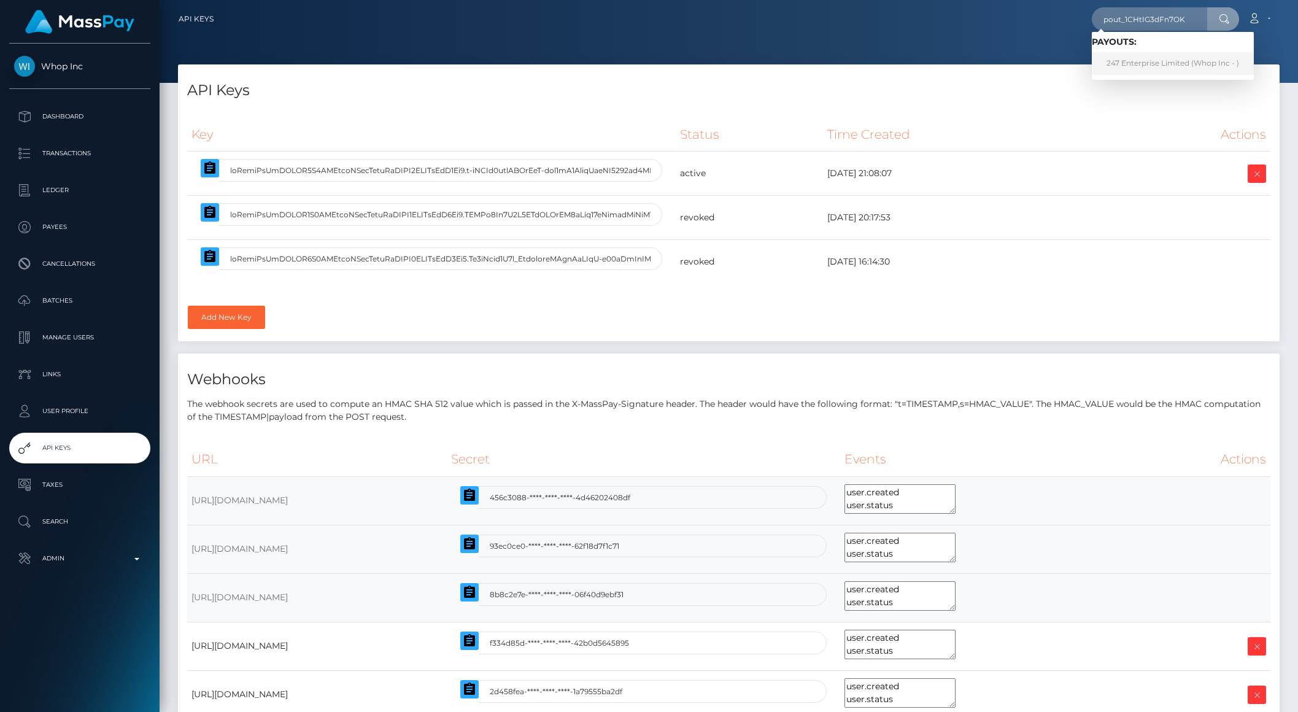
click at [1197, 68] on link "247 Enterprise Limited (Whop Inc - )" at bounding box center [1173, 63] width 162 height 23
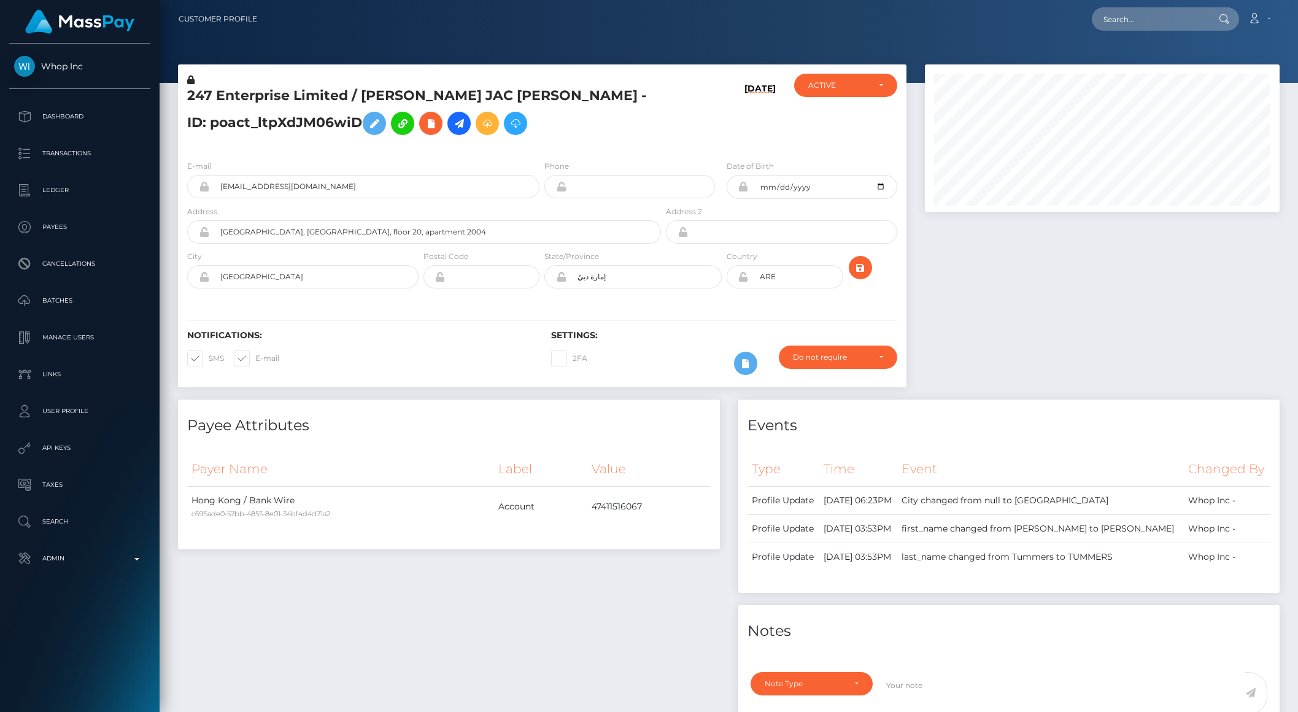
scroll to position [147, 354]
click at [135, 558] on b at bounding box center [136, 559] width 5 height 2
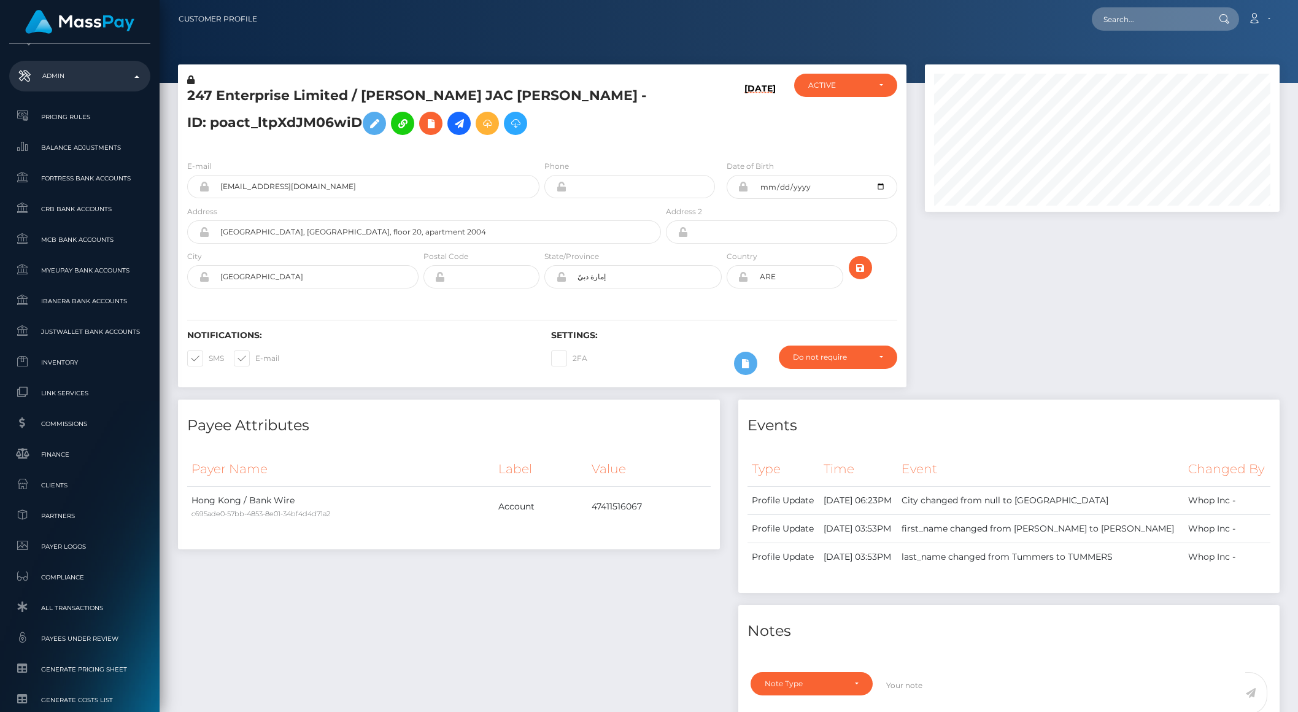
scroll to position [611, 0]
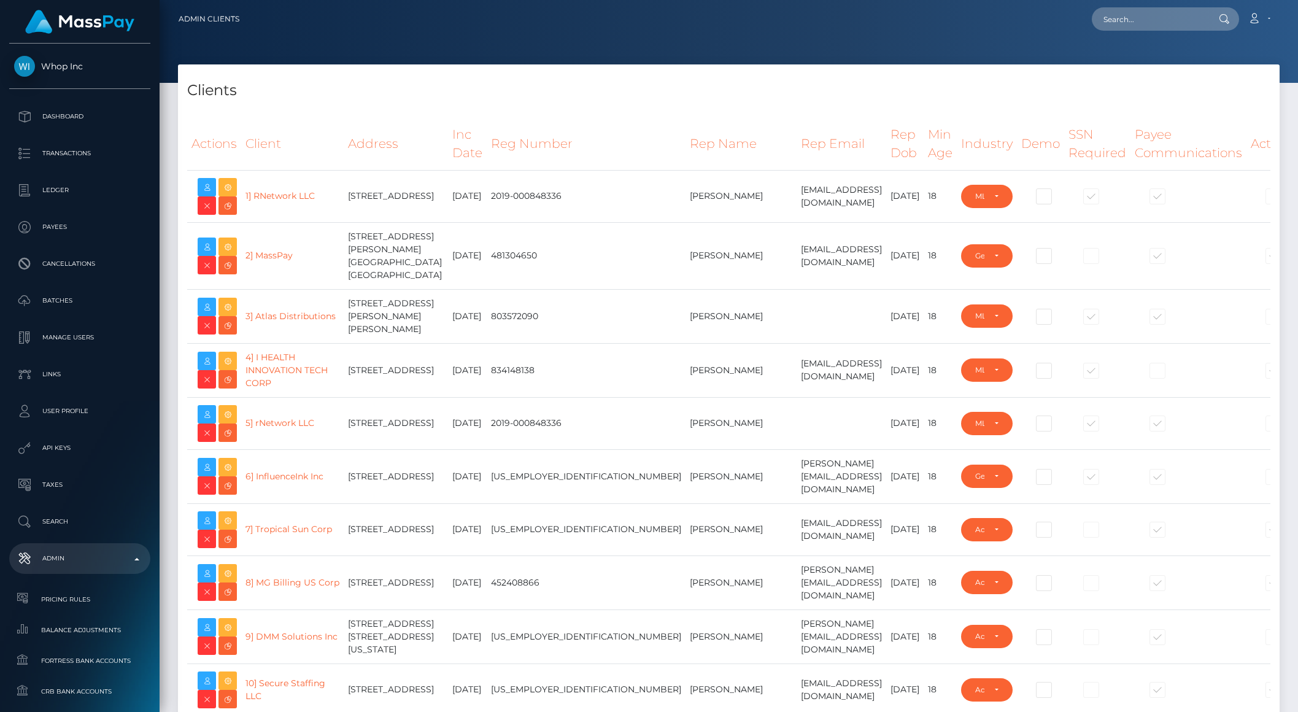
select select "223"
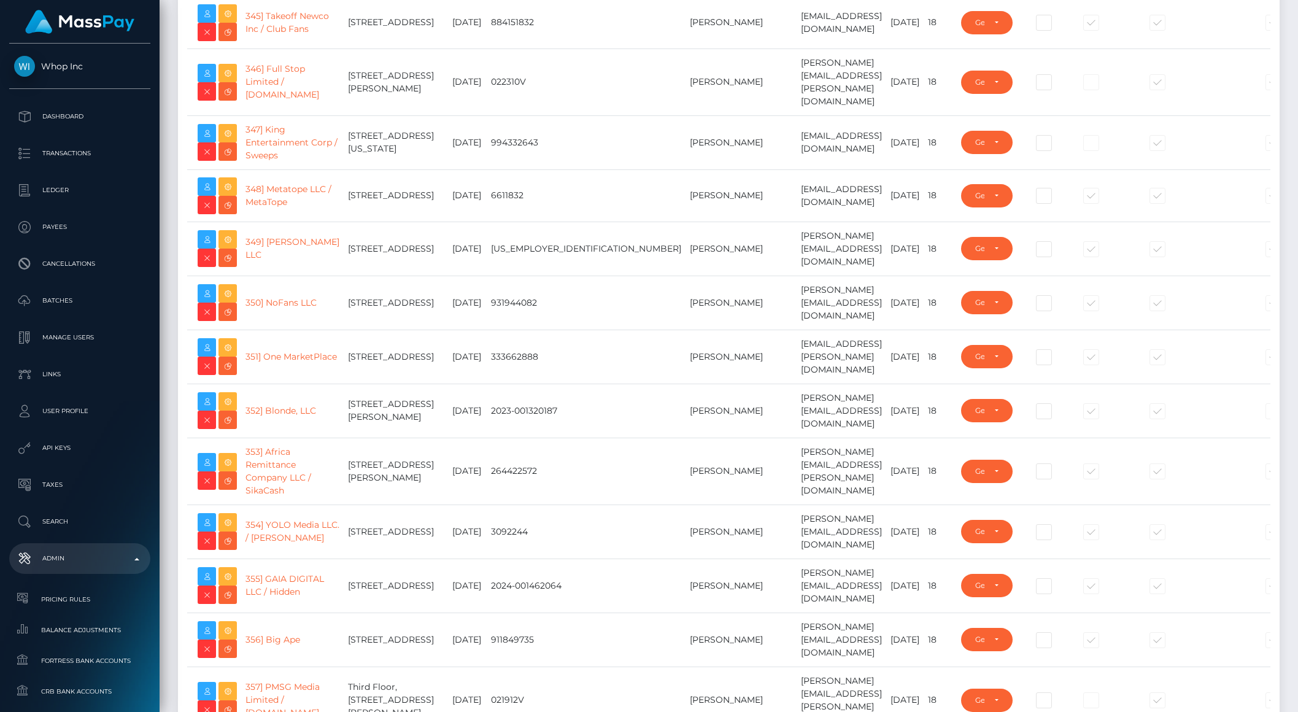
scroll to position [19732, 0]
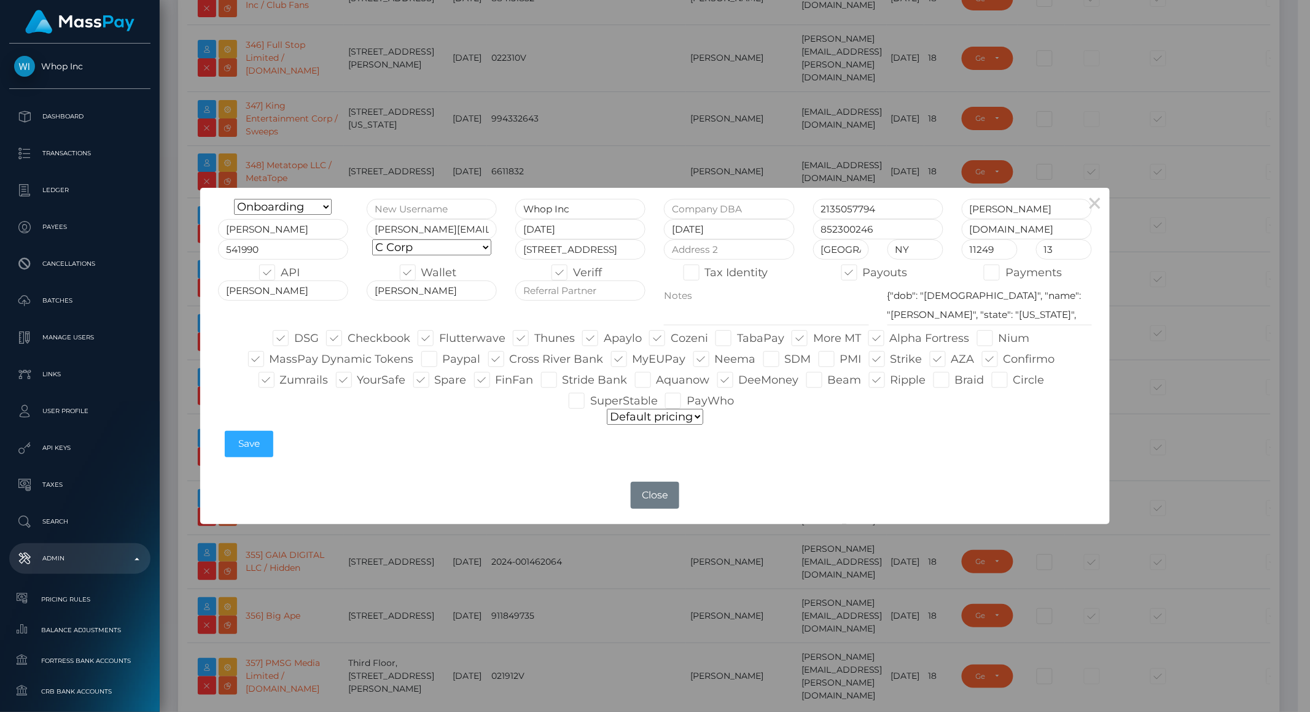
click at [652, 363] on label "MyEUPay" at bounding box center [648, 359] width 75 height 16
click at [640, 359] on input "MyEUPay" at bounding box center [636, 355] width 8 height 8
checkbox input "false"
click at [247, 437] on button "Save" at bounding box center [249, 444] width 49 height 26
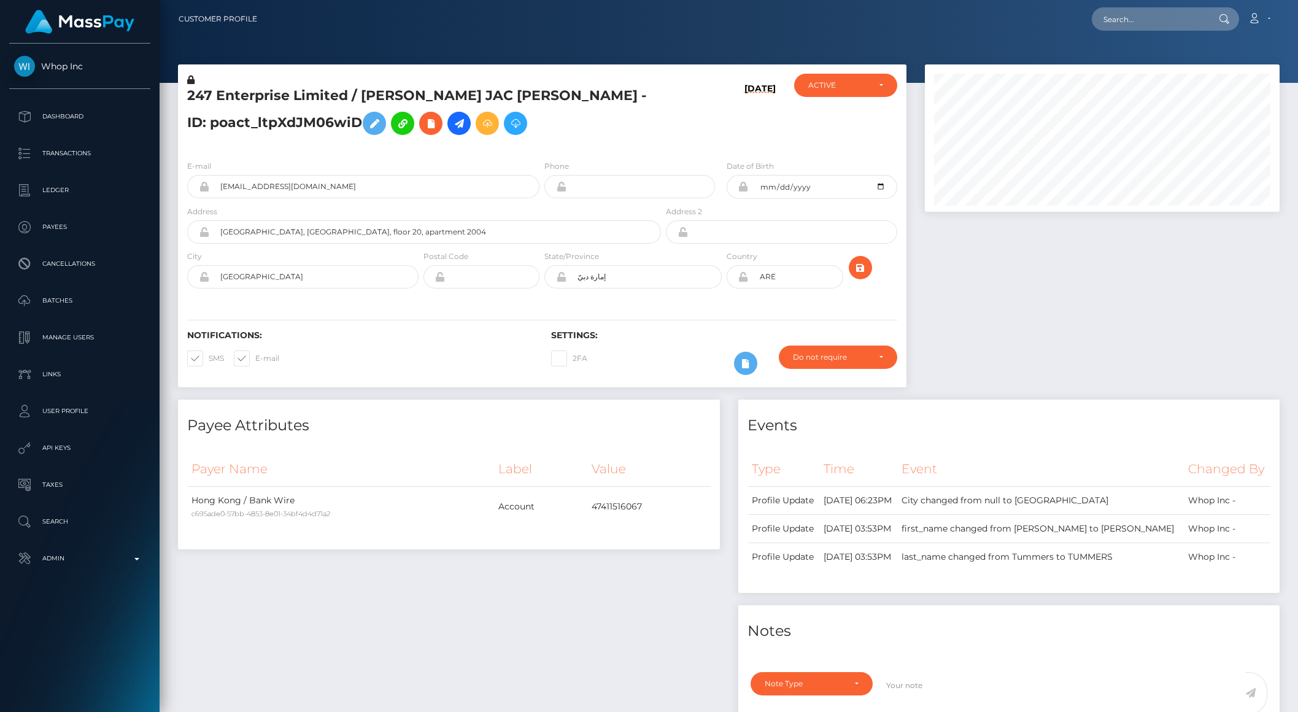
scroll to position [147, 354]
click at [452, 125] on icon at bounding box center [459, 123] width 15 height 15
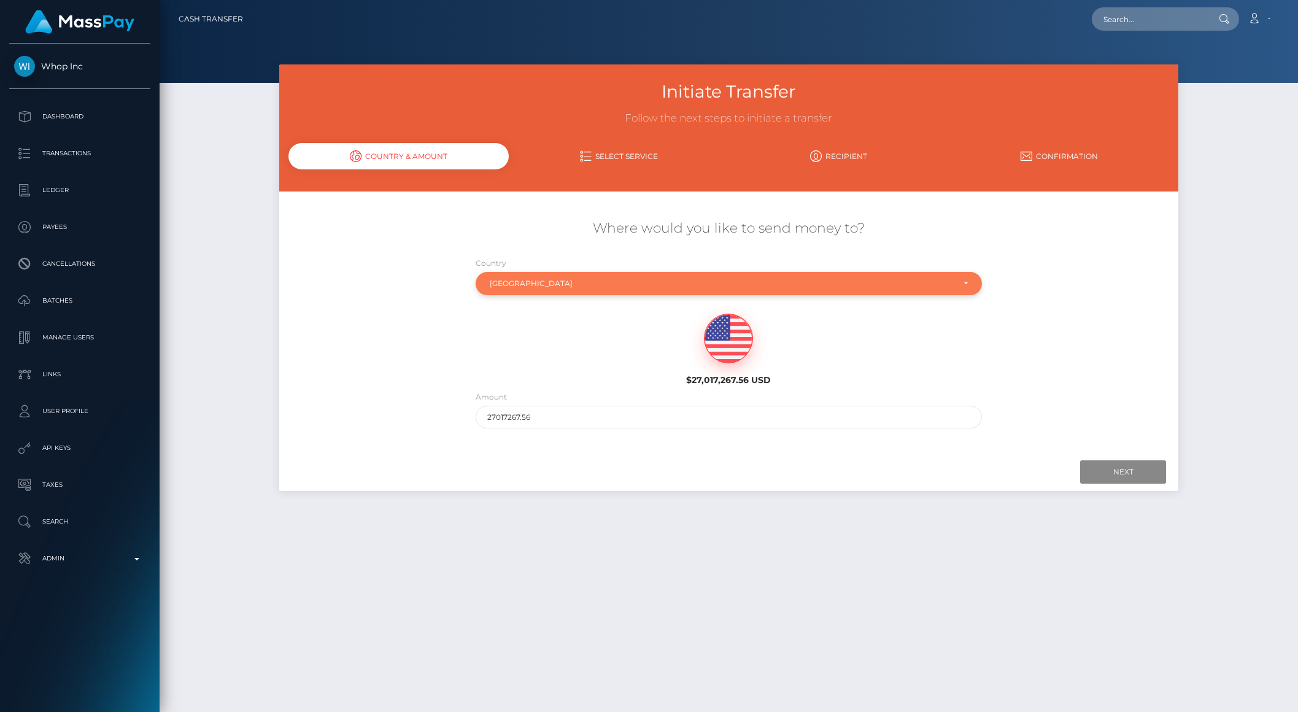
click at [519, 289] on div "United Arab Emirates" at bounding box center [729, 283] width 506 height 23
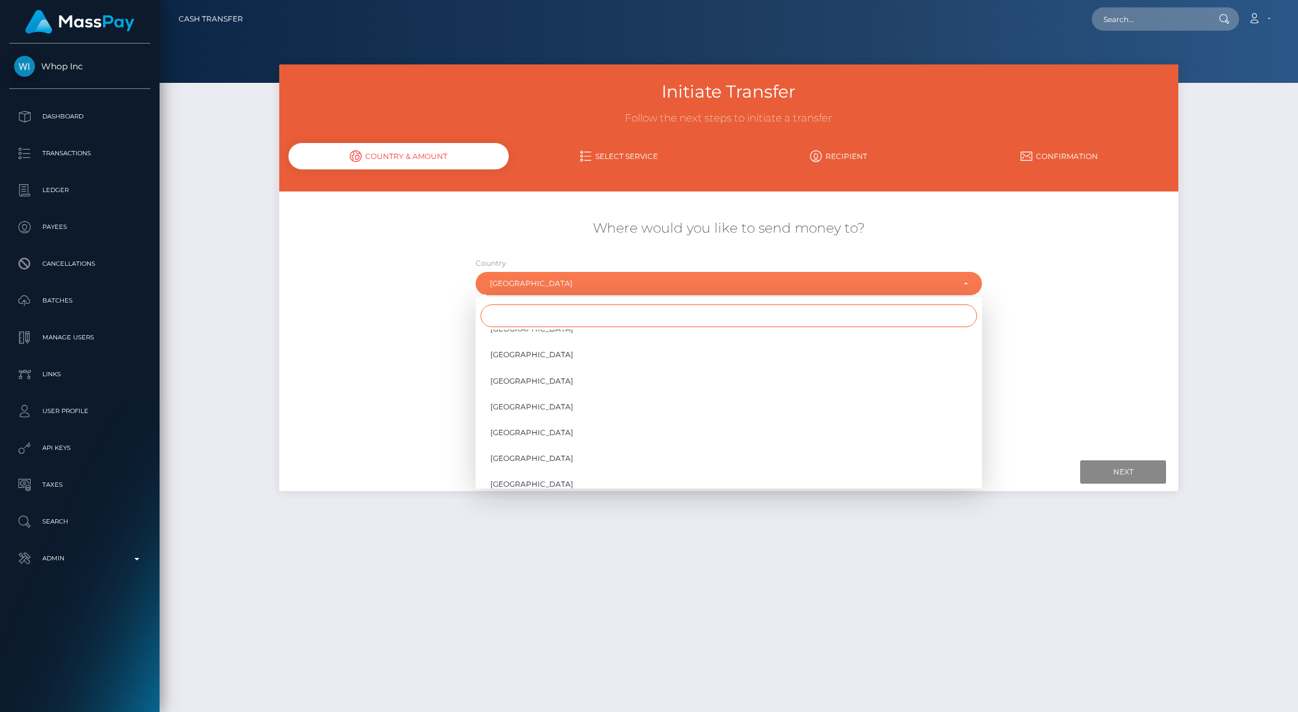
click at [539, 312] on input "Search" at bounding box center [729, 316] width 497 height 23
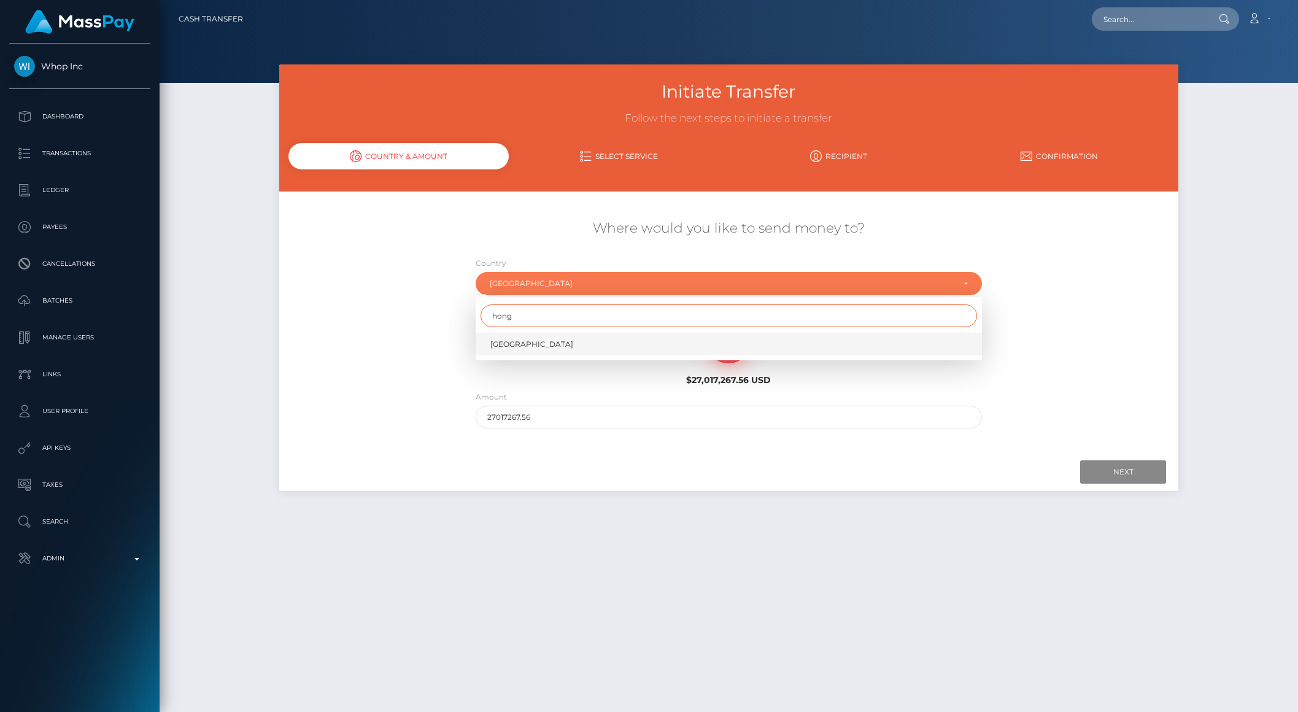
type input "hong"
click at [501, 345] on span "Hong Kong" at bounding box center [532, 344] width 83 height 11
select select "HKG"
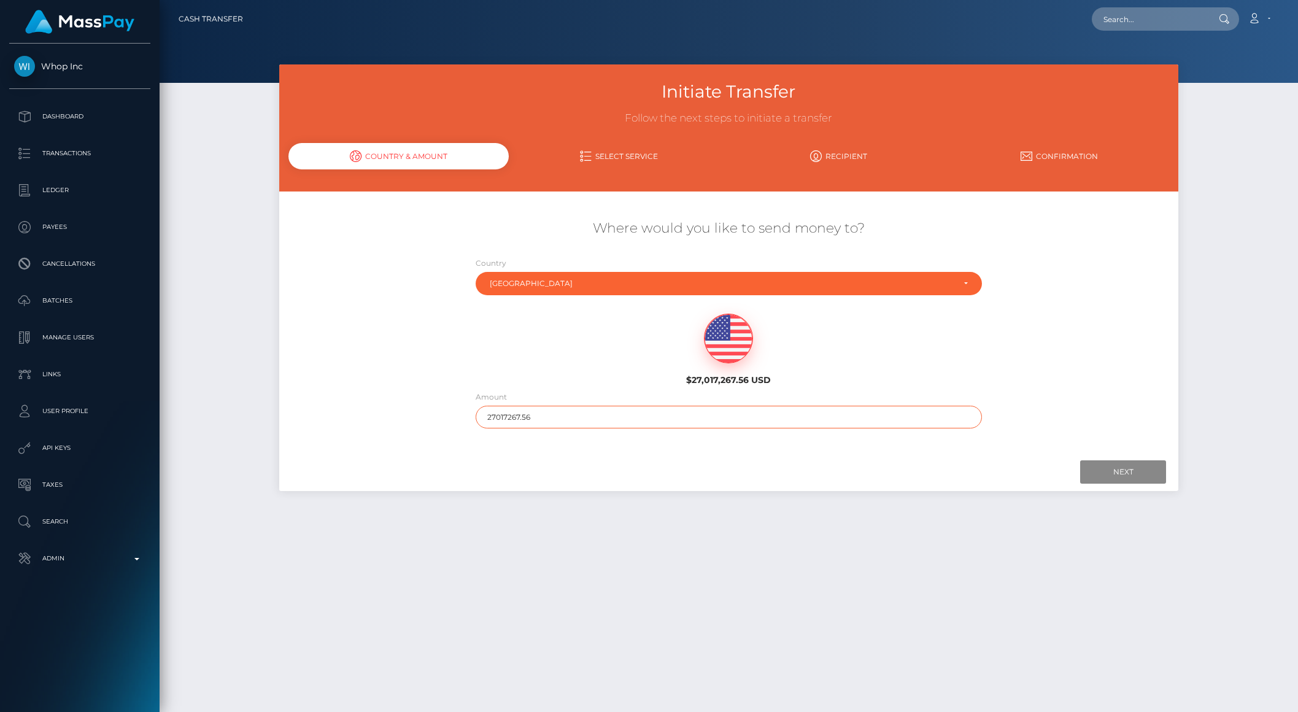
drag, startPoint x: 504, startPoint y: 417, endPoint x: 597, endPoint y: 414, distance: 93.3
click at [597, 414] on input "27017267.56" at bounding box center [729, 417] width 506 height 23
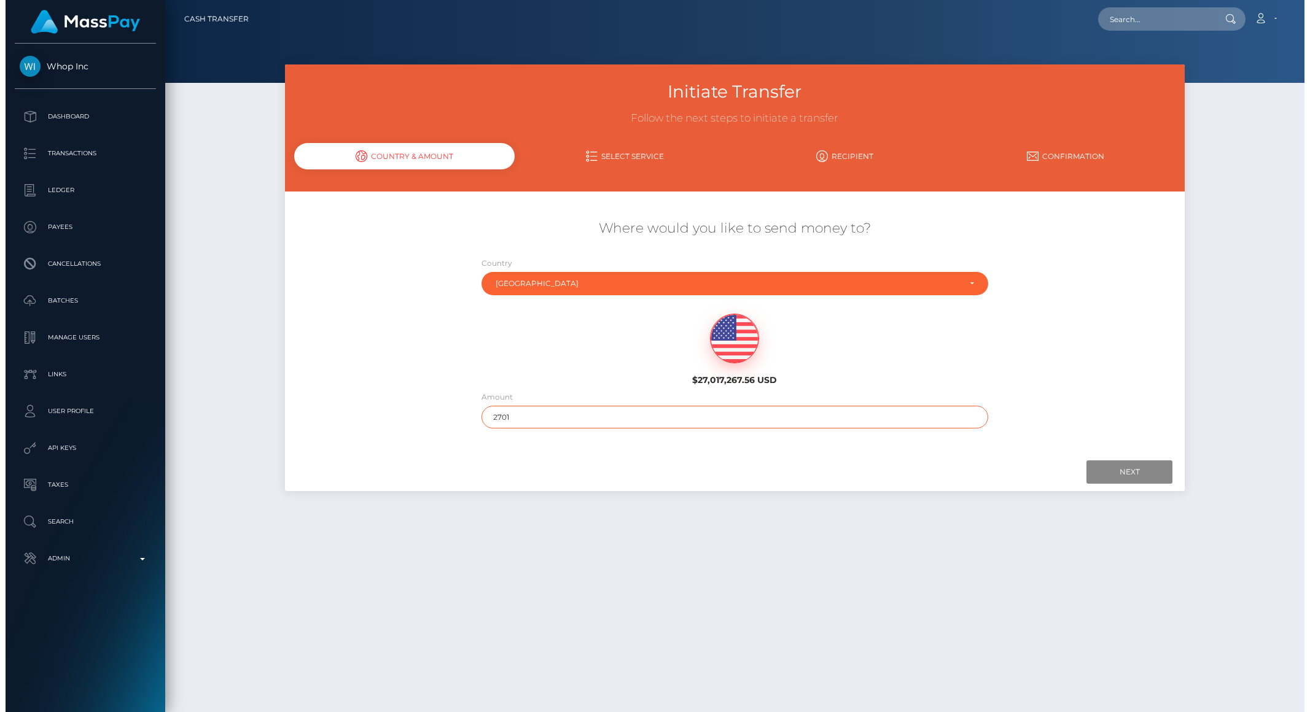
scroll to position [3, 0]
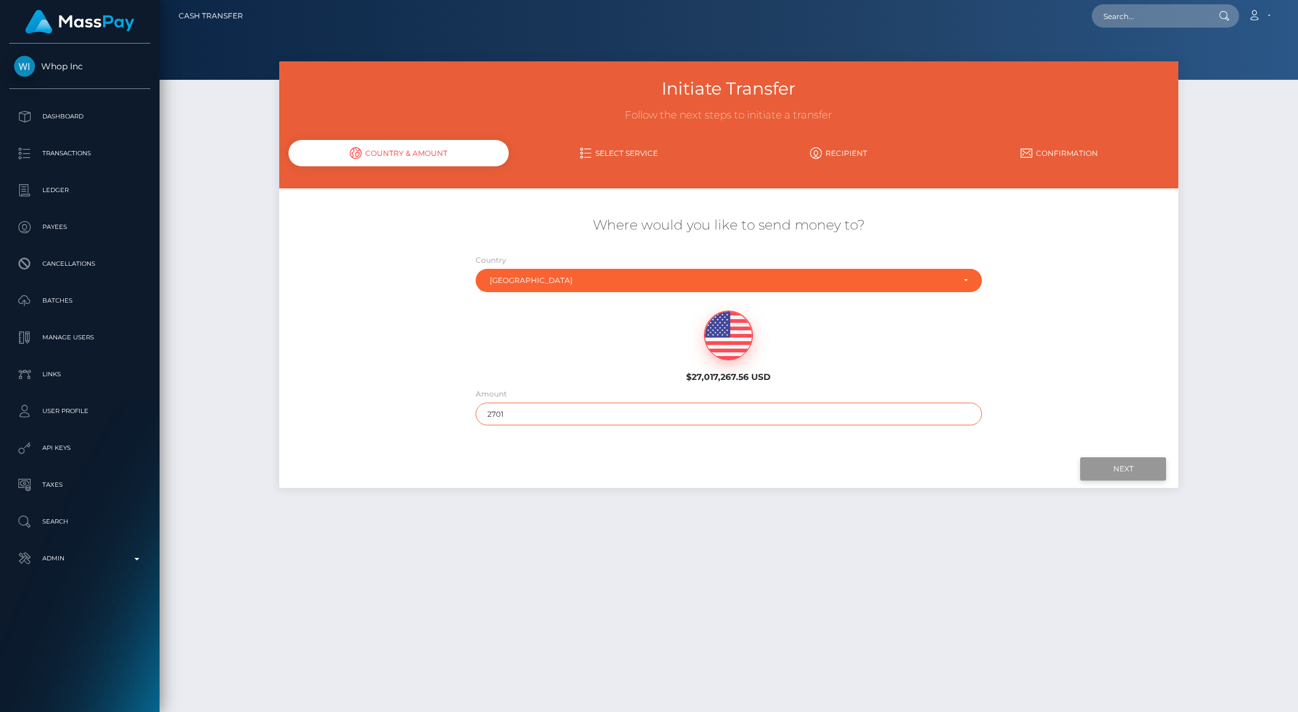
type input "2701"
click at [1108, 471] on input "Next" at bounding box center [1124, 468] width 86 height 23
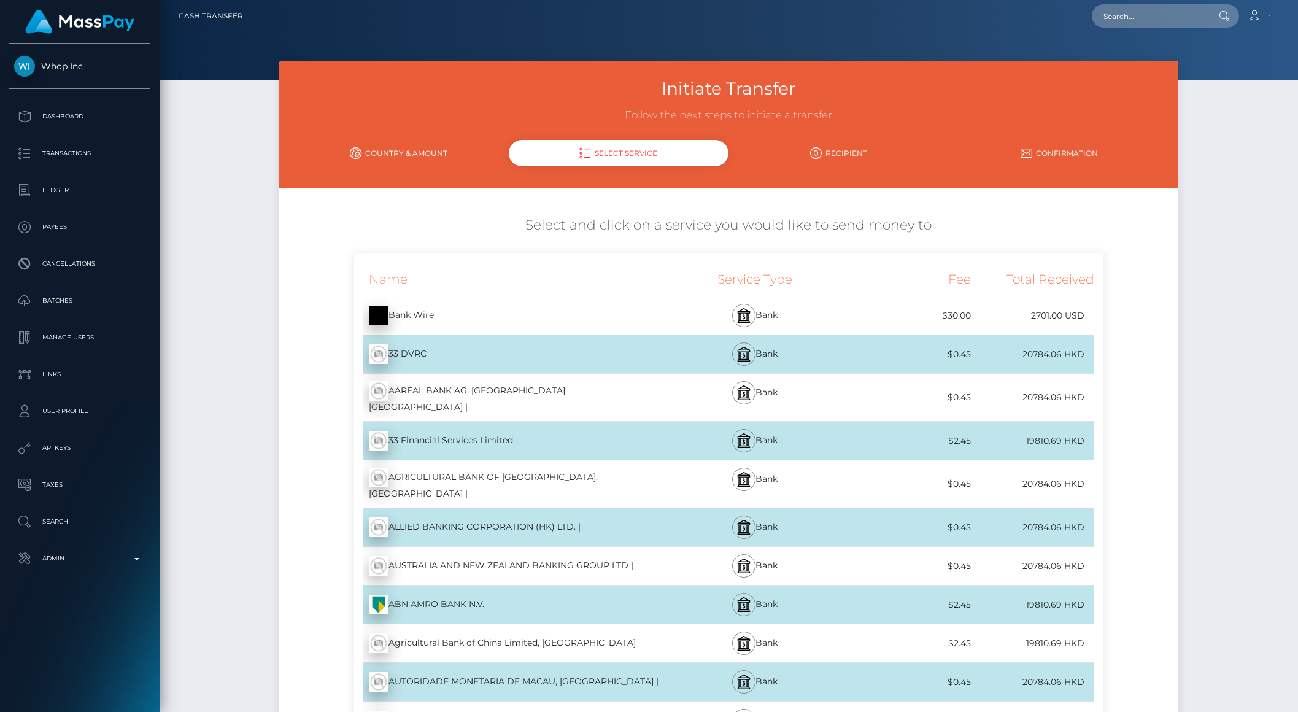
click at [583, 323] on div "Bank Wire - USD" at bounding box center [508, 315] width 309 height 34
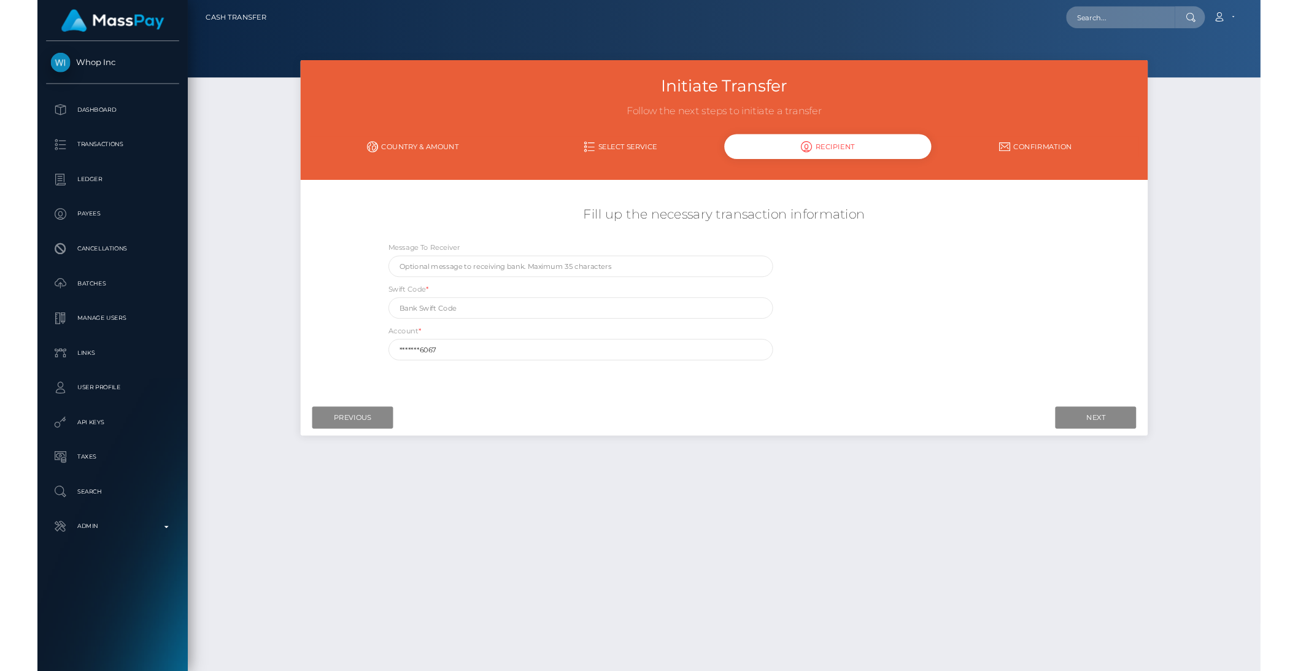
scroll to position [0, 0]
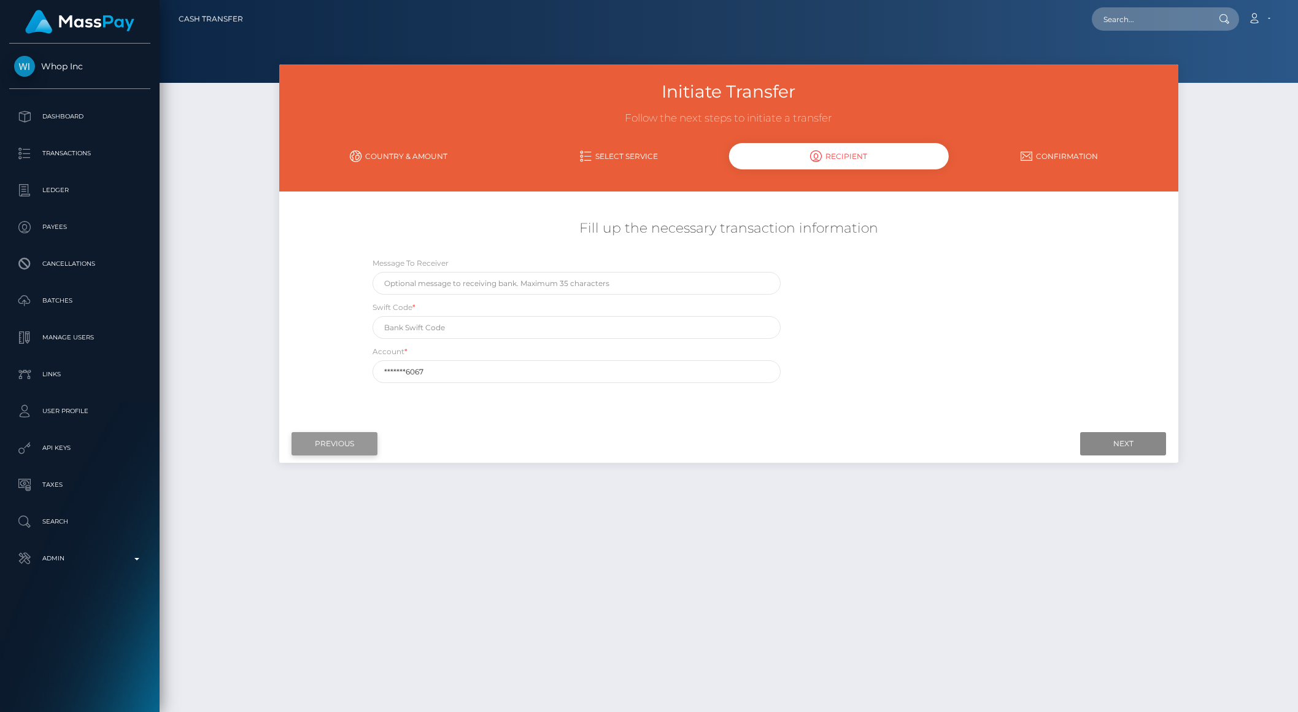
click at [365, 446] on input "Previous" at bounding box center [335, 443] width 86 height 23
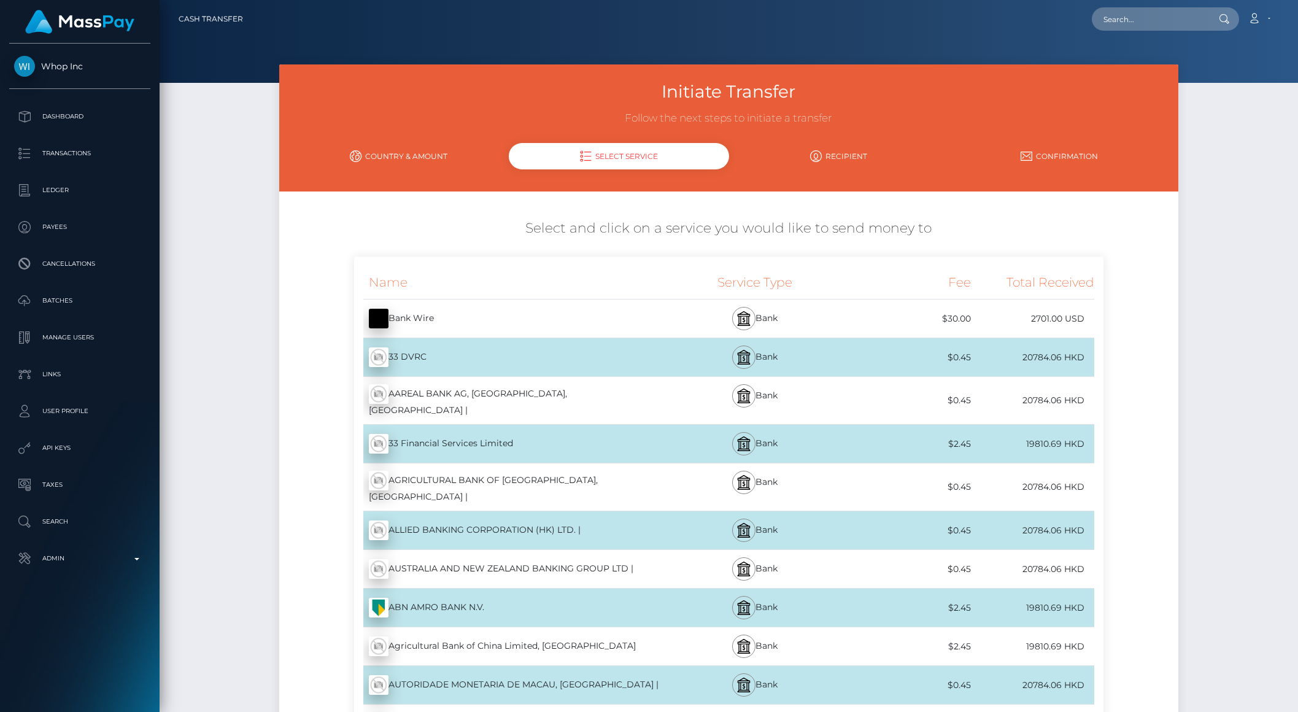
click at [597, 322] on div "Bank Wire - USD" at bounding box center [508, 318] width 309 height 34
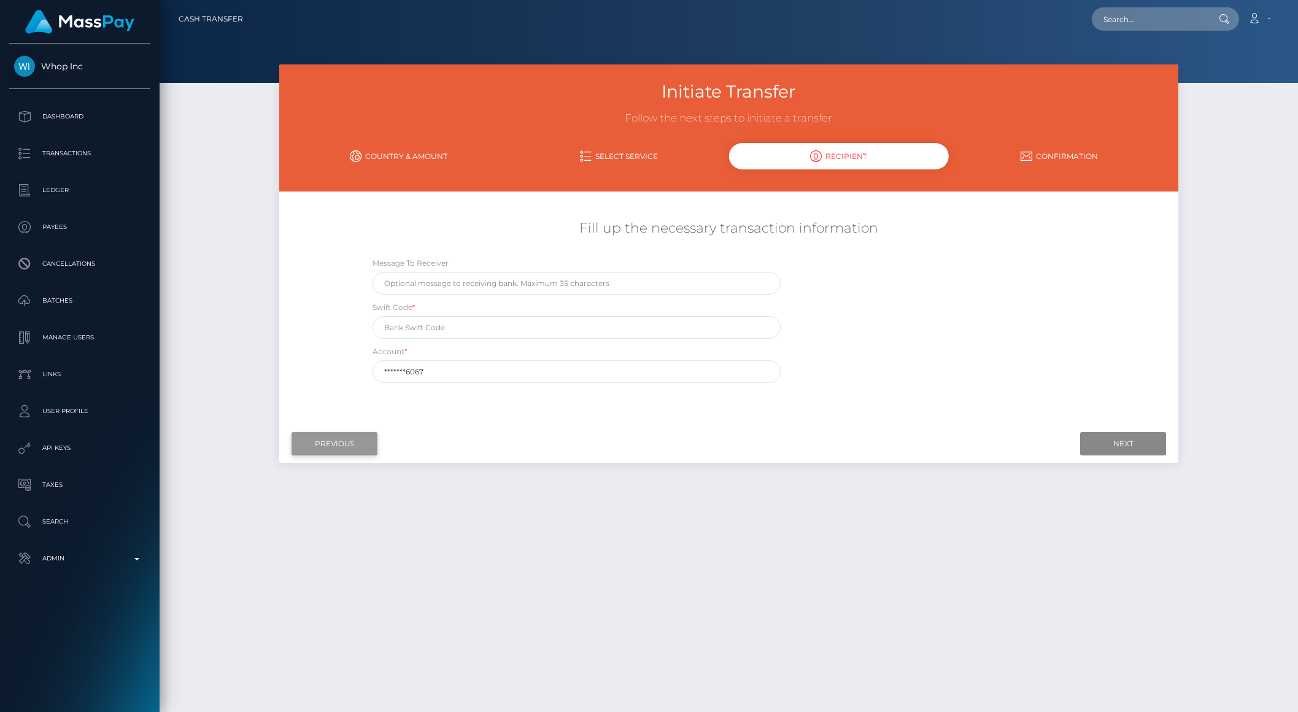
click at [338, 440] on input "Previous" at bounding box center [335, 443] width 86 height 23
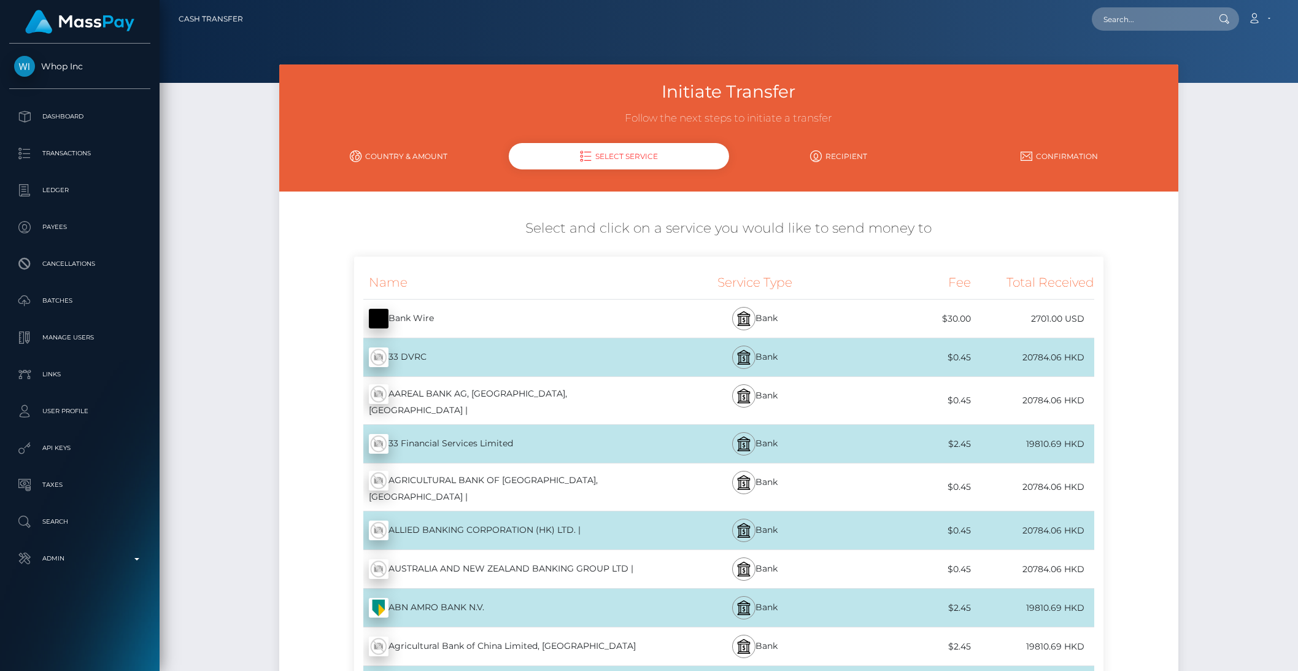
click at [378, 158] on link "Country & Amount" at bounding box center [399, 156] width 220 height 21
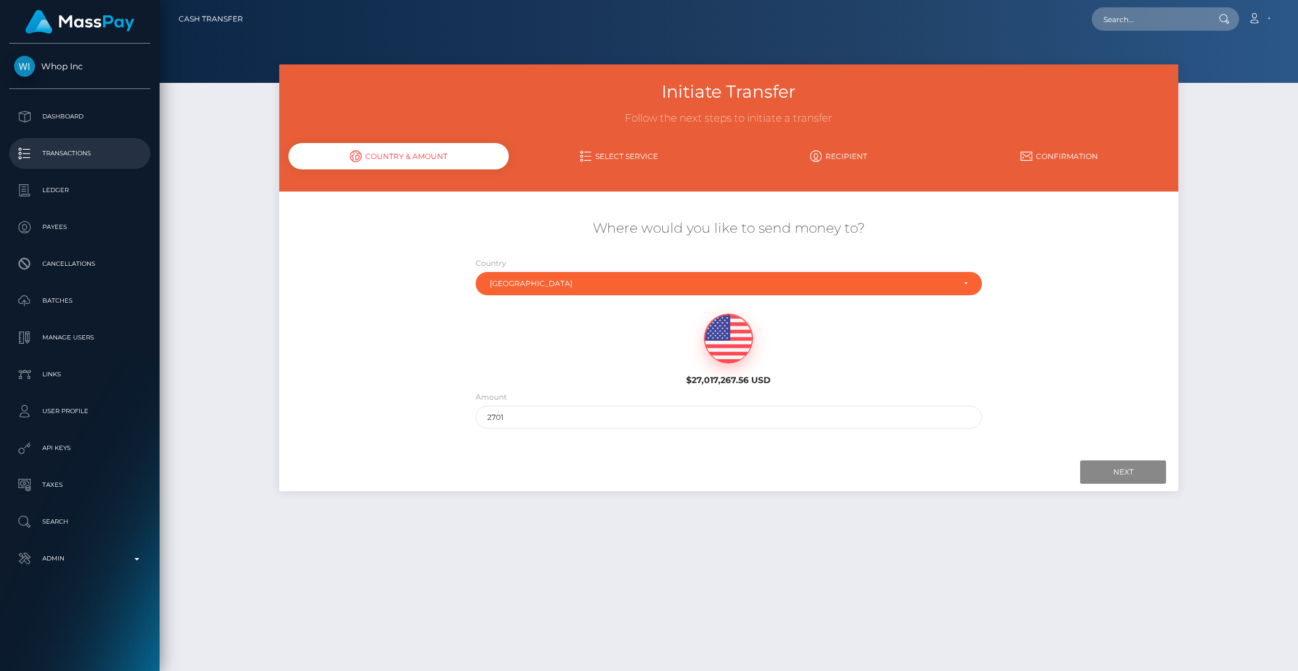
click at [65, 157] on p "Transactions" at bounding box center [79, 153] width 131 height 18
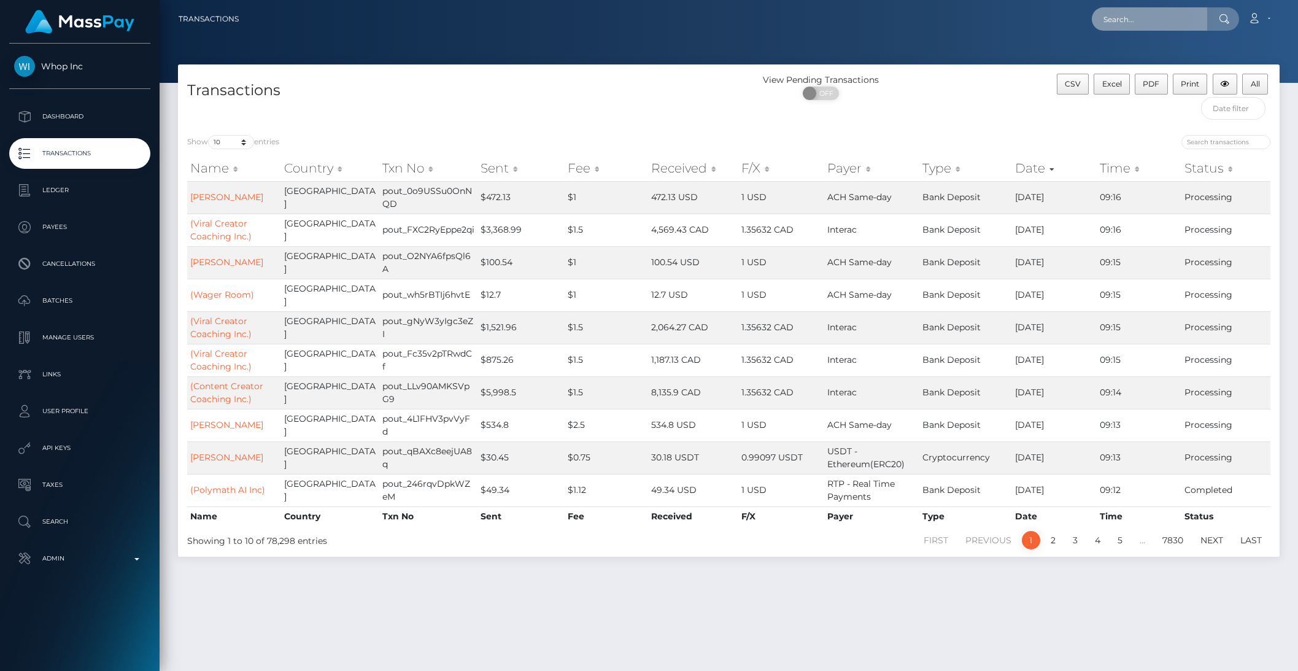
click at [1130, 25] on input "text" at bounding box center [1149, 18] width 115 height 23
paste input "poact_A4PdhB75GWXv"
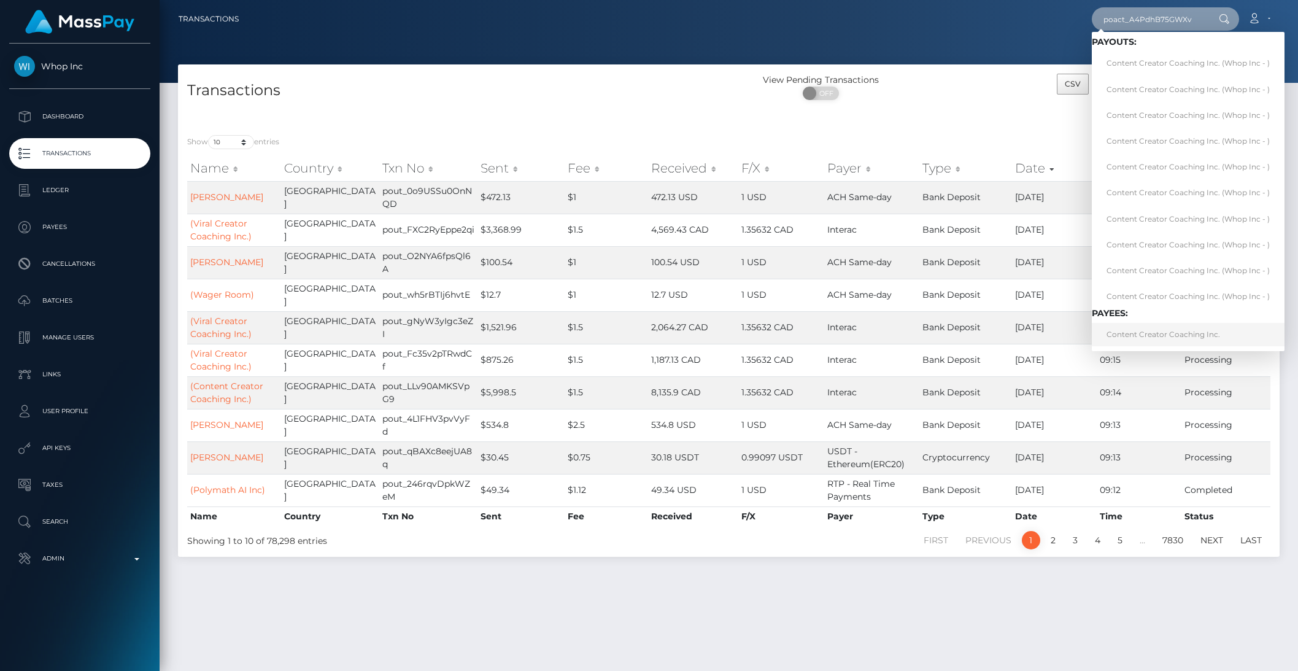
type input "poact_A4PdhB75GWXv"
click at [1132, 333] on link "Content Creator Coaching Inc." at bounding box center [1188, 334] width 193 height 23
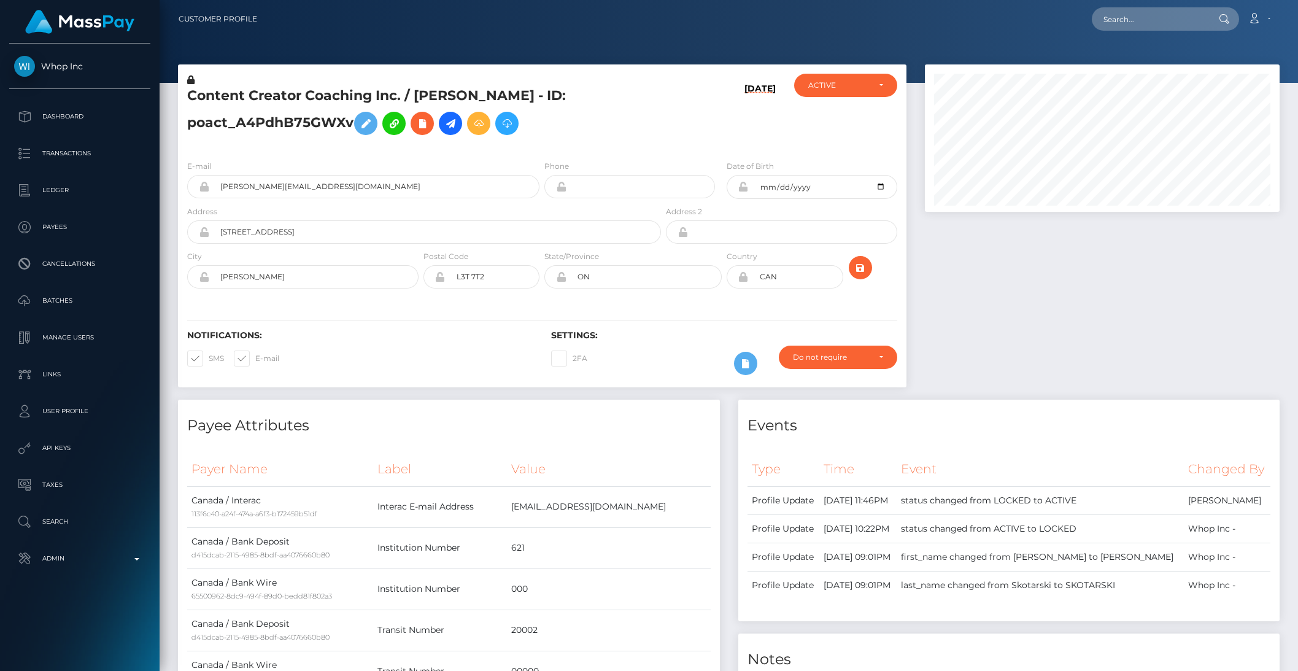
scroll to position [147, 354]
click at [451, 125] on icon at bounding box center [450, 123] width 15 height 15
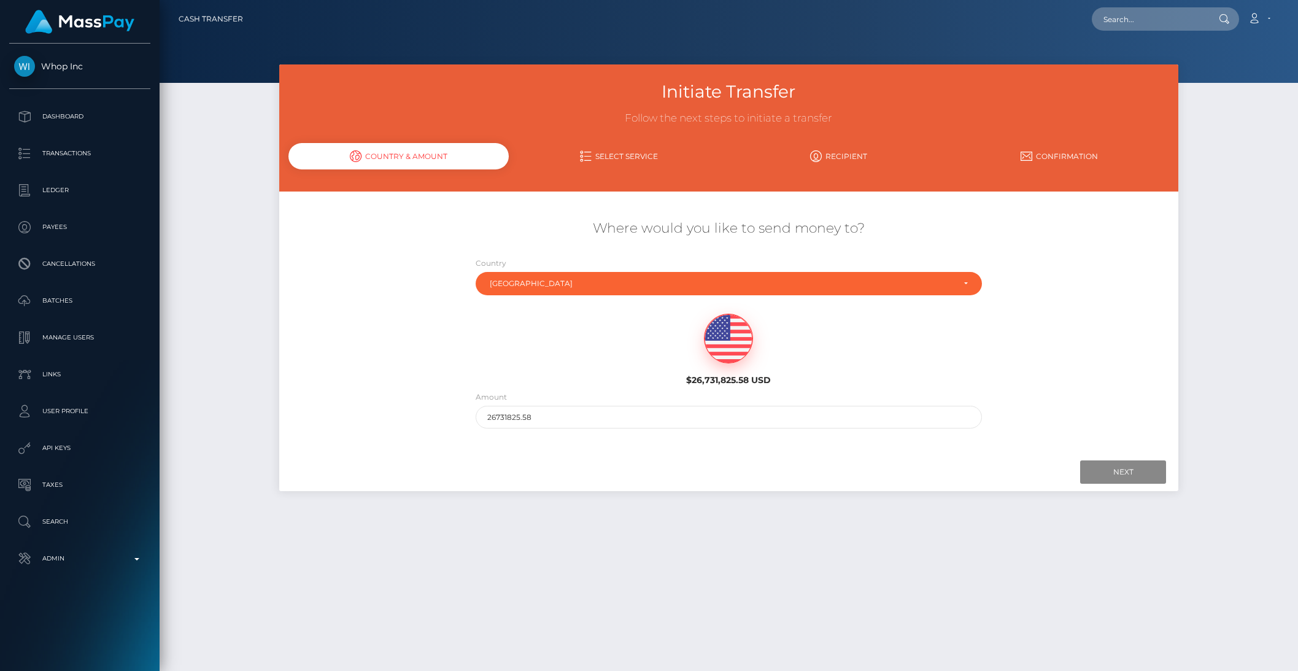
click at [542, 297] on div "Country Abkhazia Afghanistan Albania Algeria American Samoa Andorra Angola Angu…" at bounding box center [729, 279] width 525 height 45
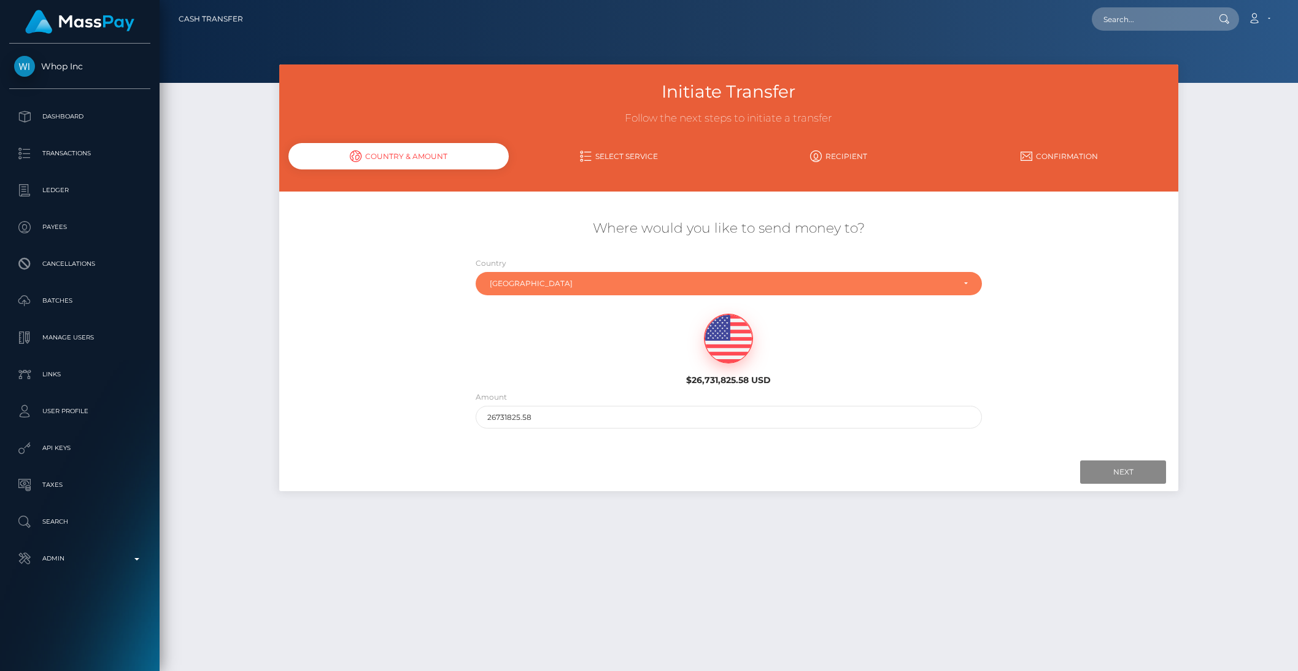
drag, startPoint x: 531, startPoint y: 295, endPoint x: 516, endPoint y: 291, distance: 15.8
click at [525, 293] on div "Canada" at bounding box center [729, 283] width 506 height 23
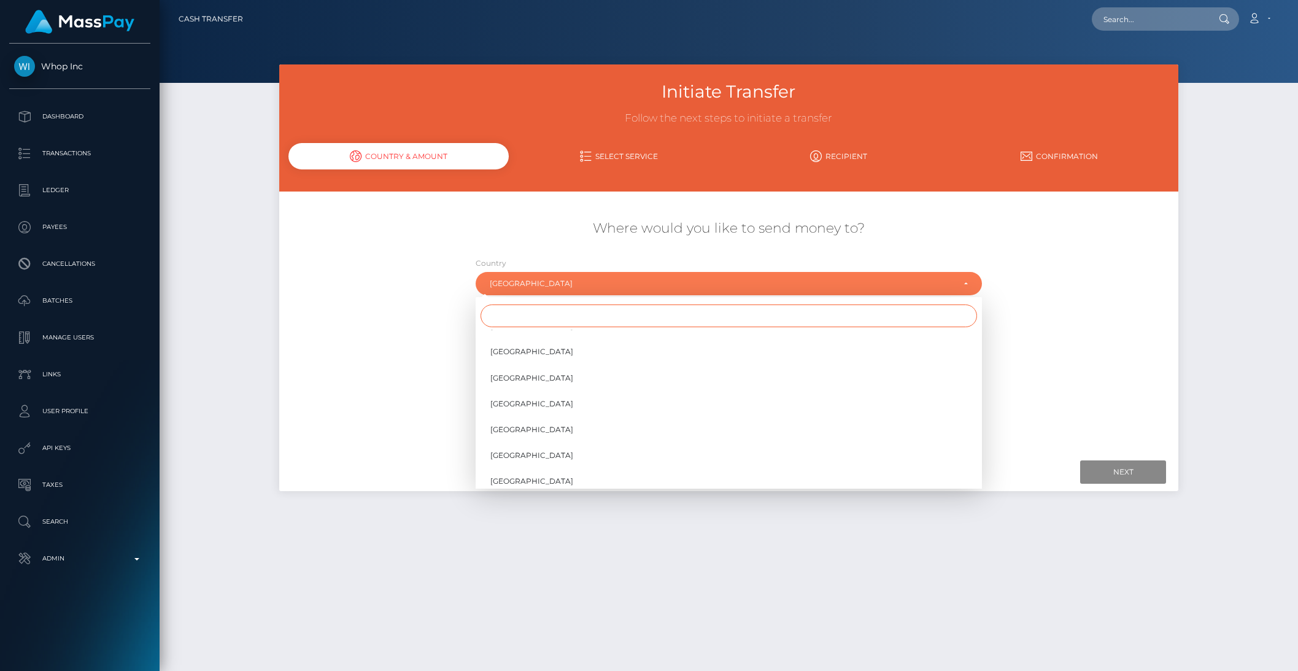
click at [518, 311] on input "Search" at bounding box center [729, 316] width 497 height 23
type input "g"
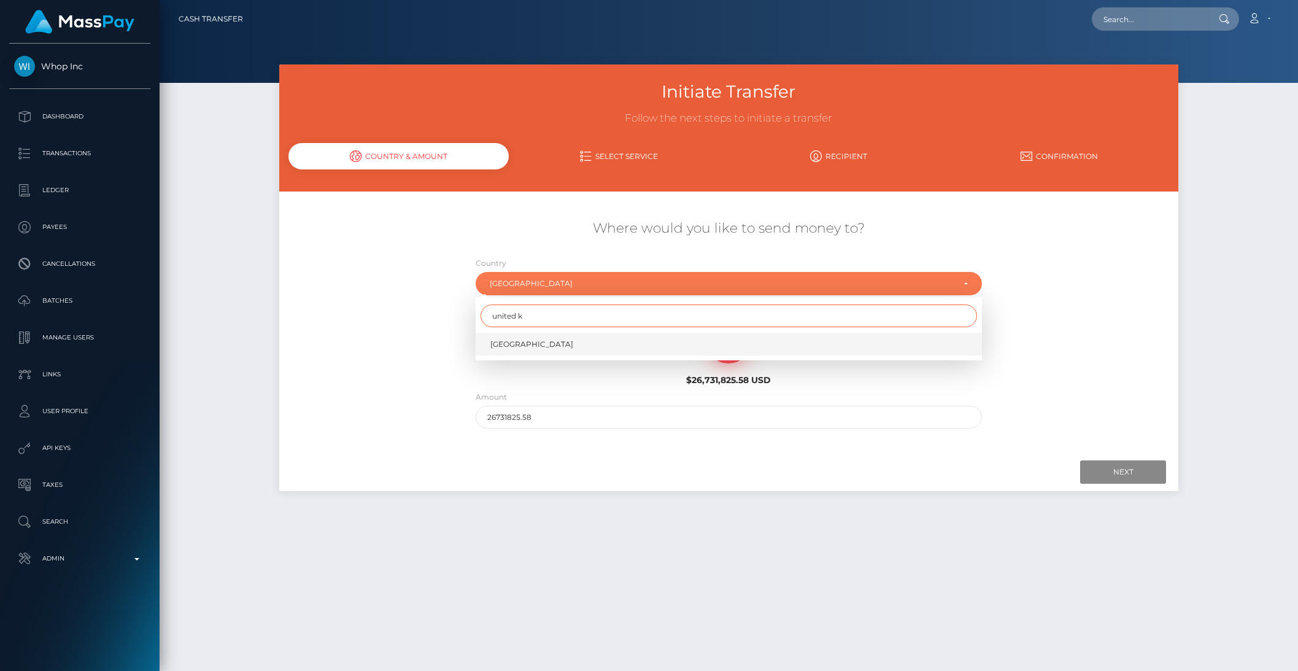
type input "united k"
click at [511, 343] on span "United Kingdom" at bounding box center [532, 344] width 83 height 11
select select "GBR"
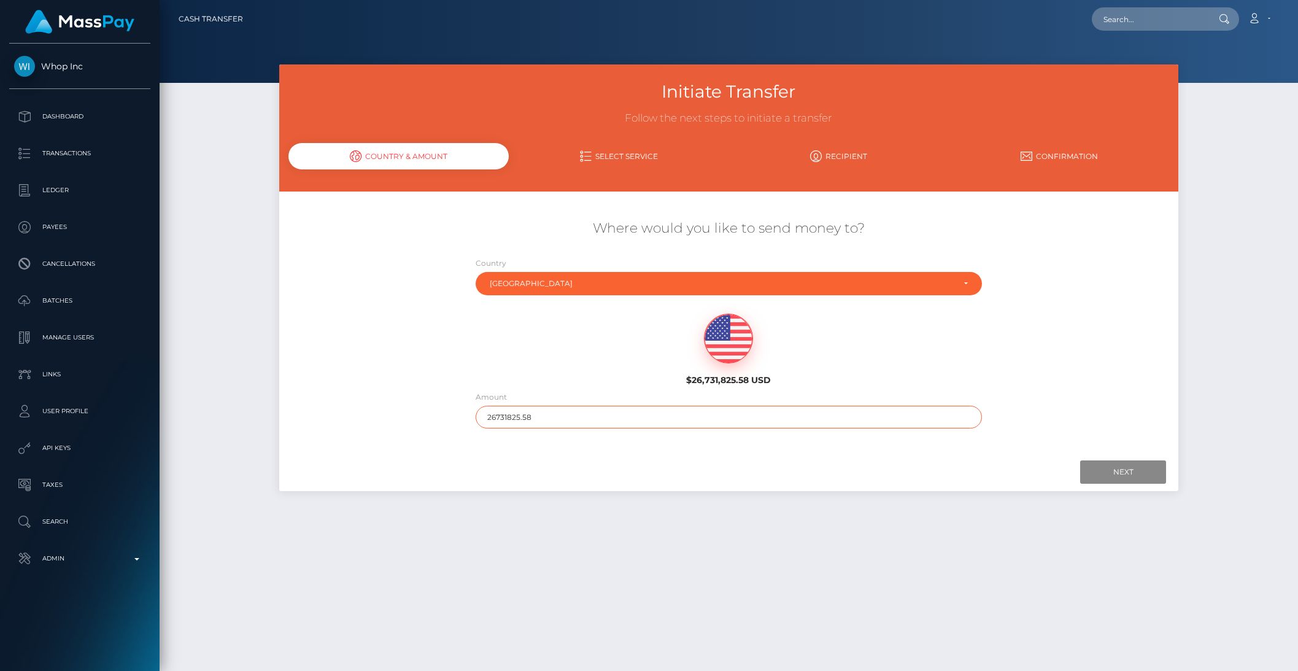
drag, startPoint x: 503, startPoint y: 419, endPoint x: 593, endPoint y: 424, distance: 89.7
click at [593, 424] on input "26731825.58" at bounding box center [729, 417] width 506 height 23
type input "2673"
click at [1109, 464] on input "Next" at bounding box center [1124, 471] width 86 height 23
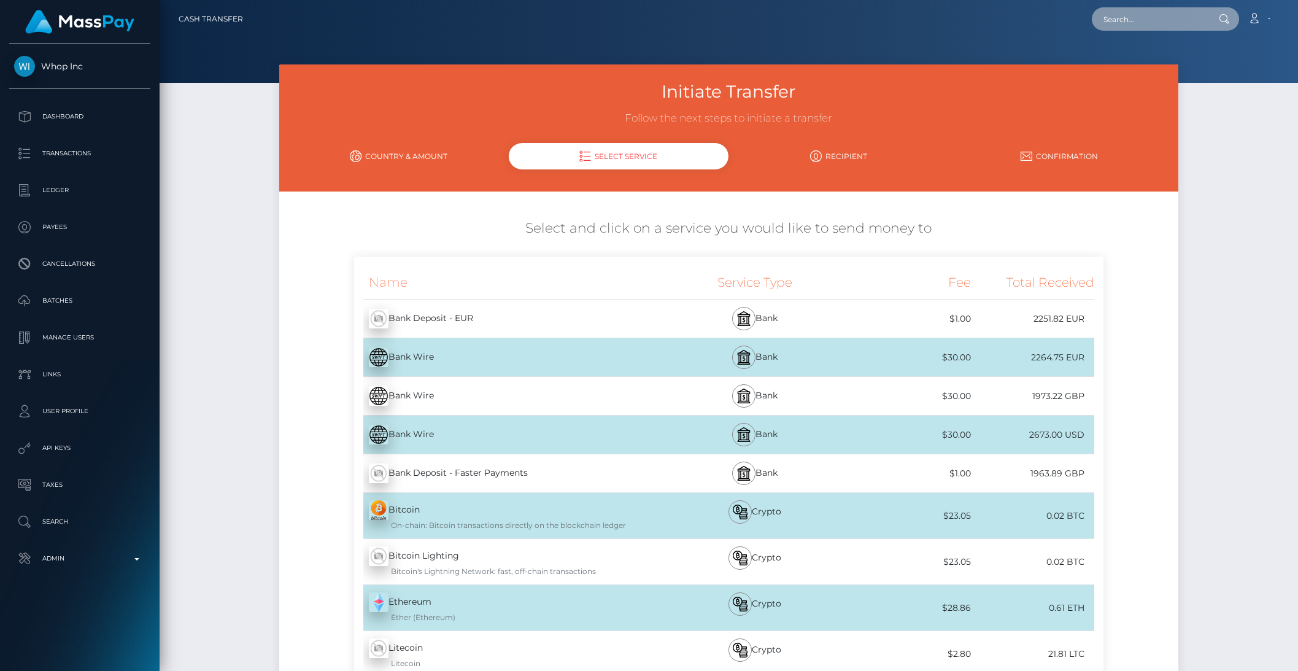
click at [1120, 26] on input "text" at bounding box center [1149, 18] width 115 height 23
paste input "pout_gJw4wvC4DYE27"
type input "pout_gJw4wvC4DYE2"
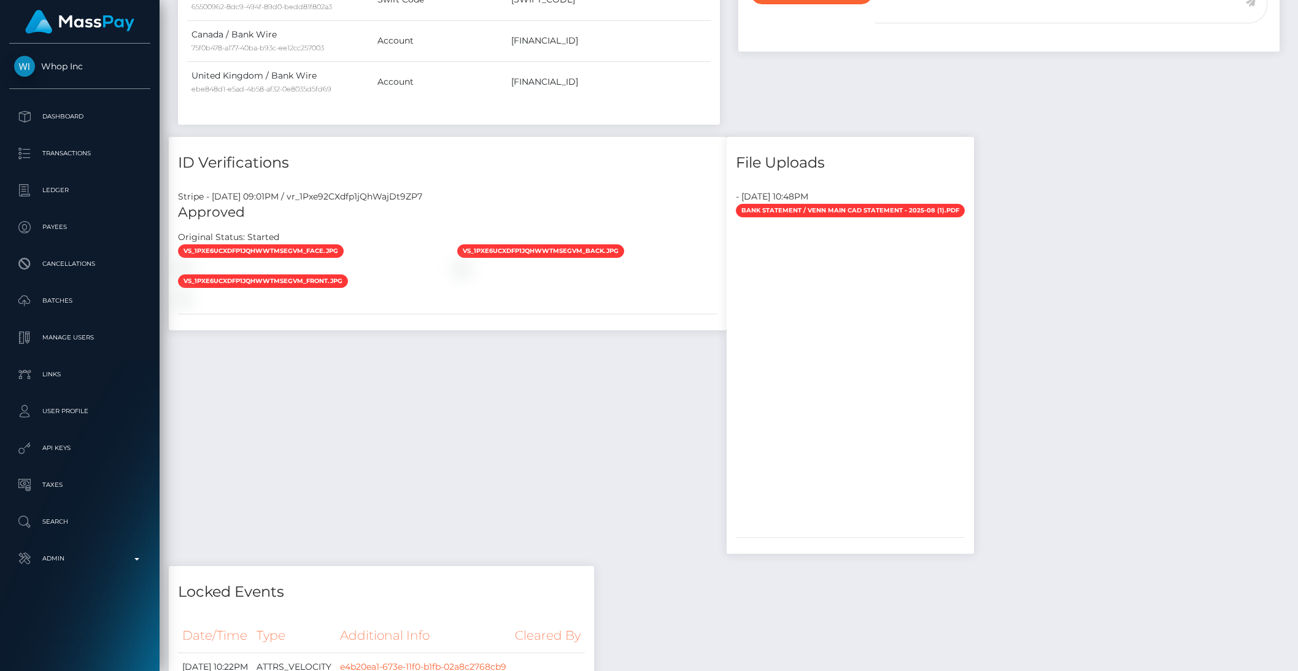
scroll to position [147, 354]
click at [448, 274] on div at bounding box center [308, 267] width 279 height 13
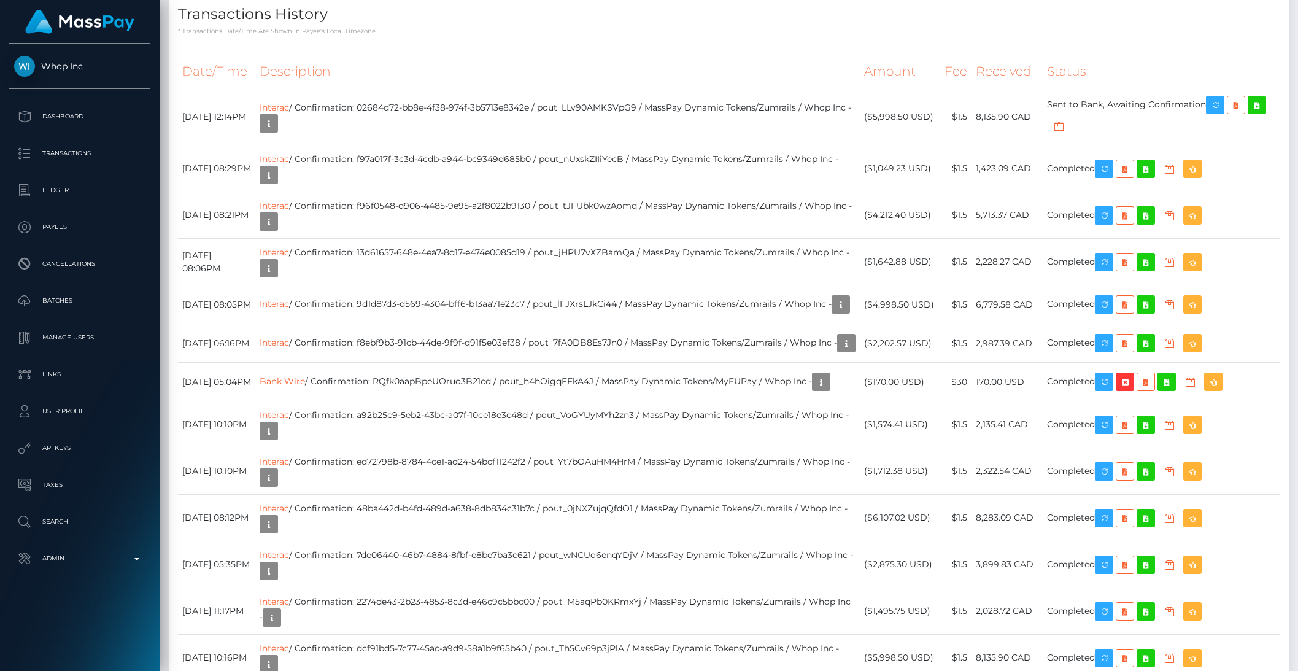
scroll to position [1651, 0]
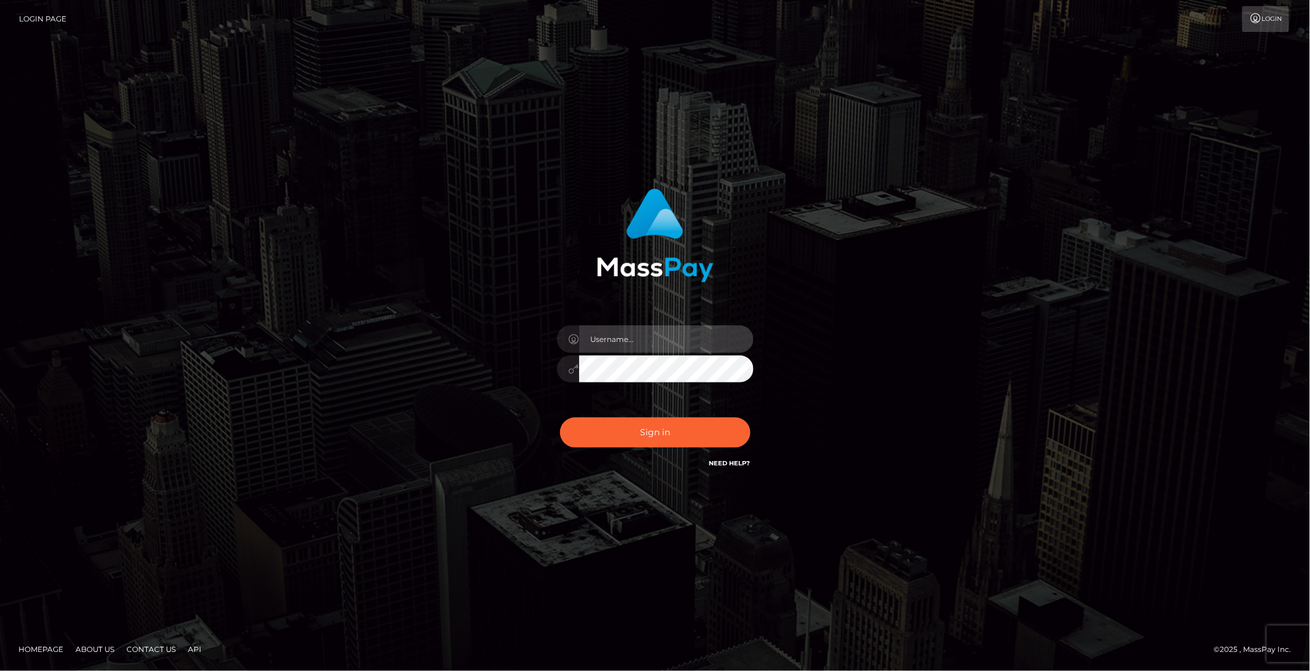
type input "brentg"
